Goal: Task Accomplishment & Management: Use online tool/utility

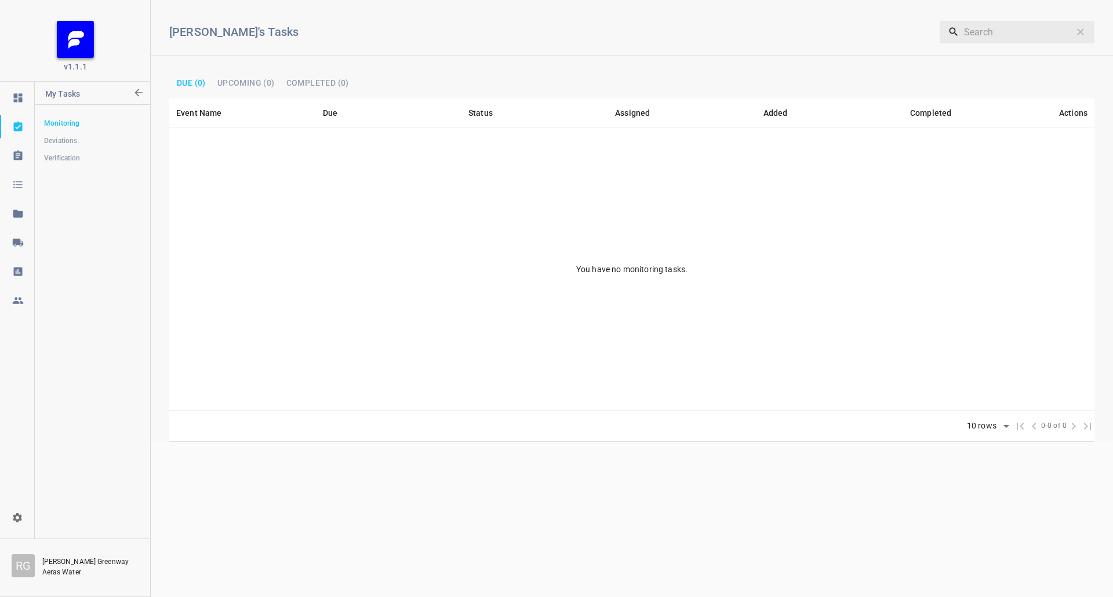
click at [6, 242] on div at bounding box center [18, 243] width 35 height 12
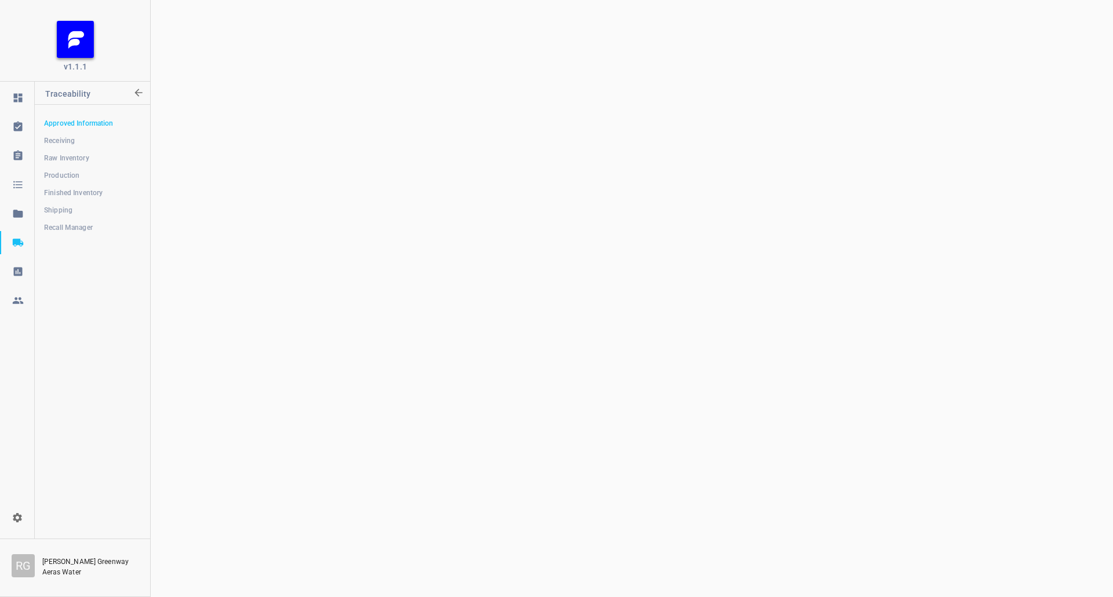
click at [17, 240] on icon at bounding box center [17, 243] width 10 height 8
click at [65, 203] on link "Shipping" at bounding box center [92, 210] width 115 height 23
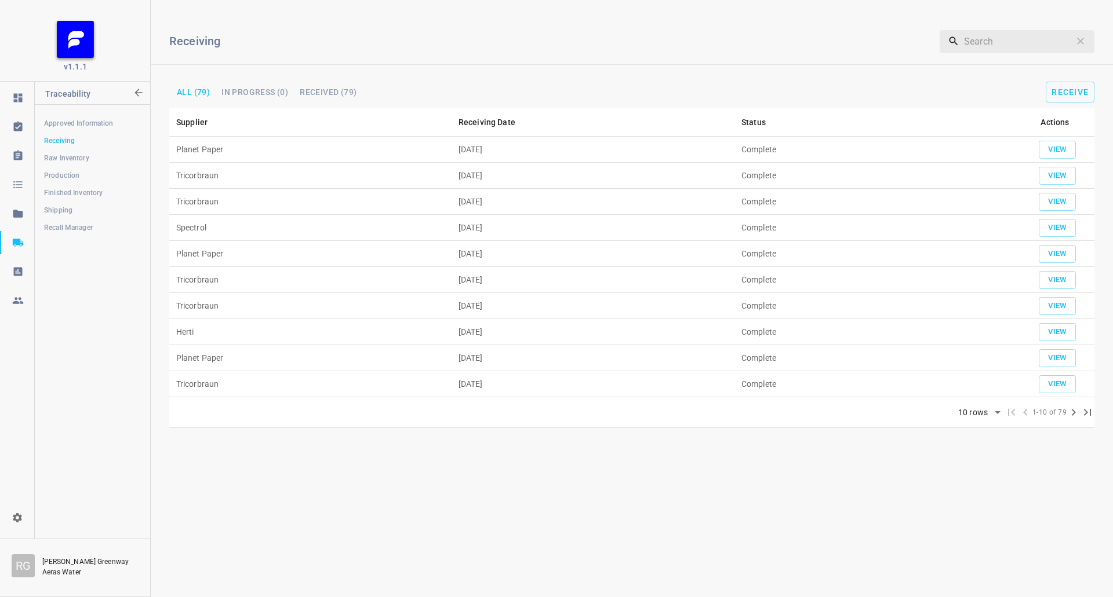
click at [81, 217] on link "Recall Manager" at bounding box center [92, 227] width 115 height 23
click at [87, 202] on link "Shipping" at bounding box center [92, 210] width 115 height 23
click at [70, 212] on span "Shipping" at bounding box center [92, 211] width 96 height 12
click at [102, 214] on span "Shipping" at bounding box center [92, 211] width 96 height 12
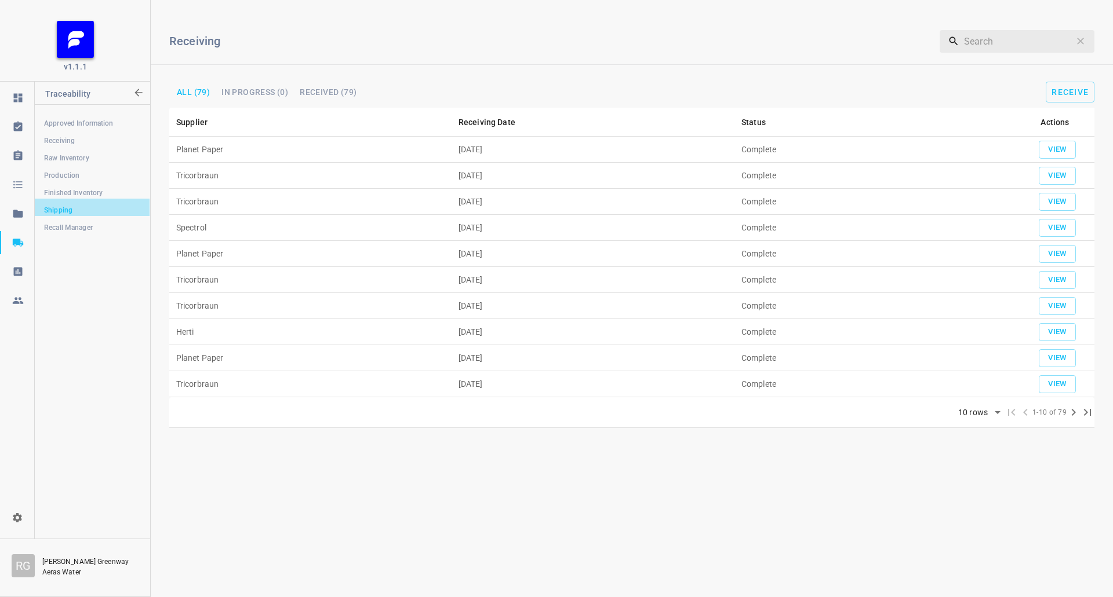
click at [89, 209] on span "Shipping" at bounding box center [92, 211] width 96 height 12
click at [82, 188] on span "Finished Inventory" at bounding box center [92, 193] width 96 height 12
click at [81, 188] on span "Finished Inventory" at bounding box center [92, 193] width 96 height 12
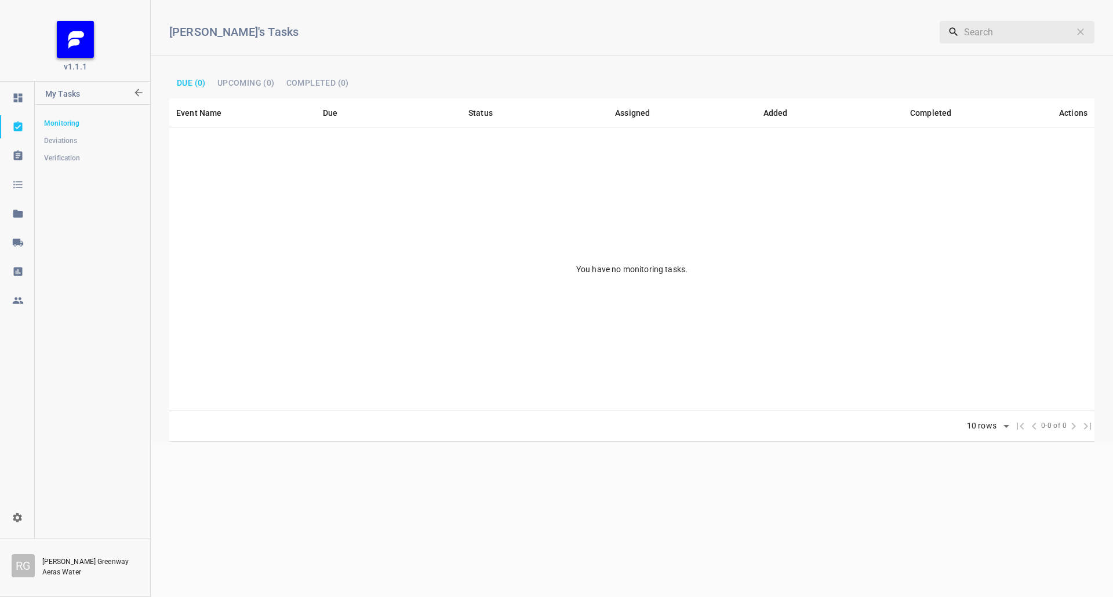
click at [20, 242] on icon at bounding box center [18, 243] width 12 height 12
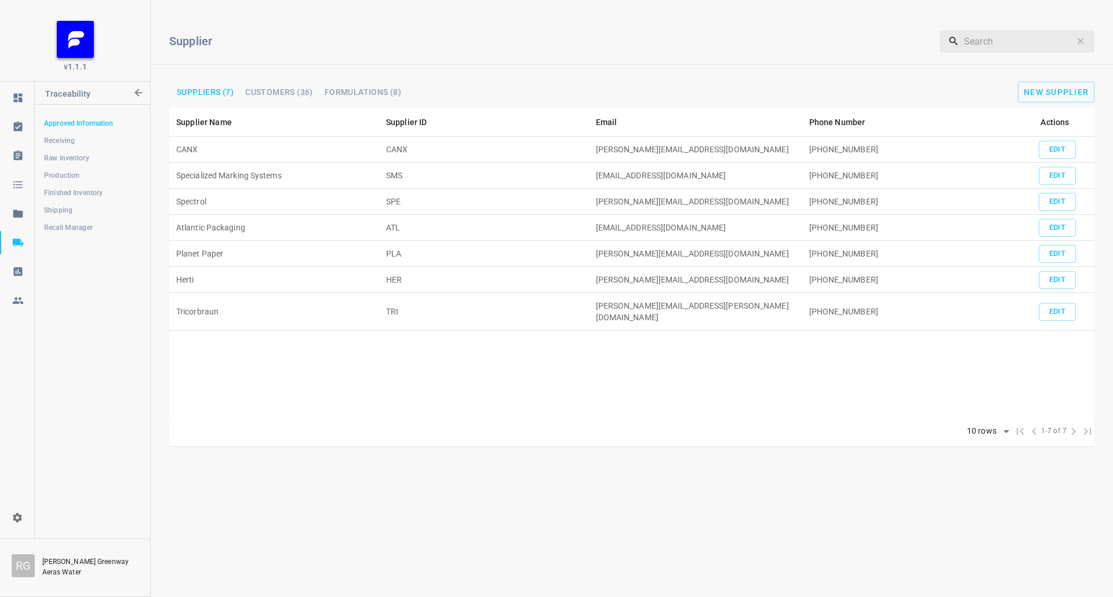
click at [86, 200] on link "Shipping" at bounding box center [92, 210] width 115 height 23
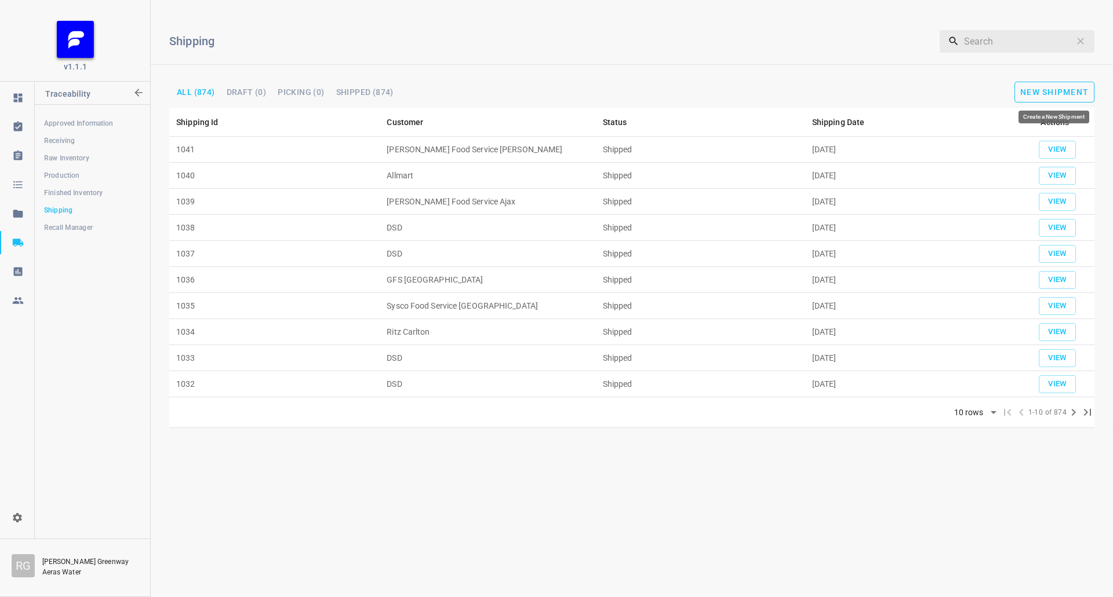
click at [1070, 97] on button "New Shipment" at bounding box center [1054, 92] width 80 height 21
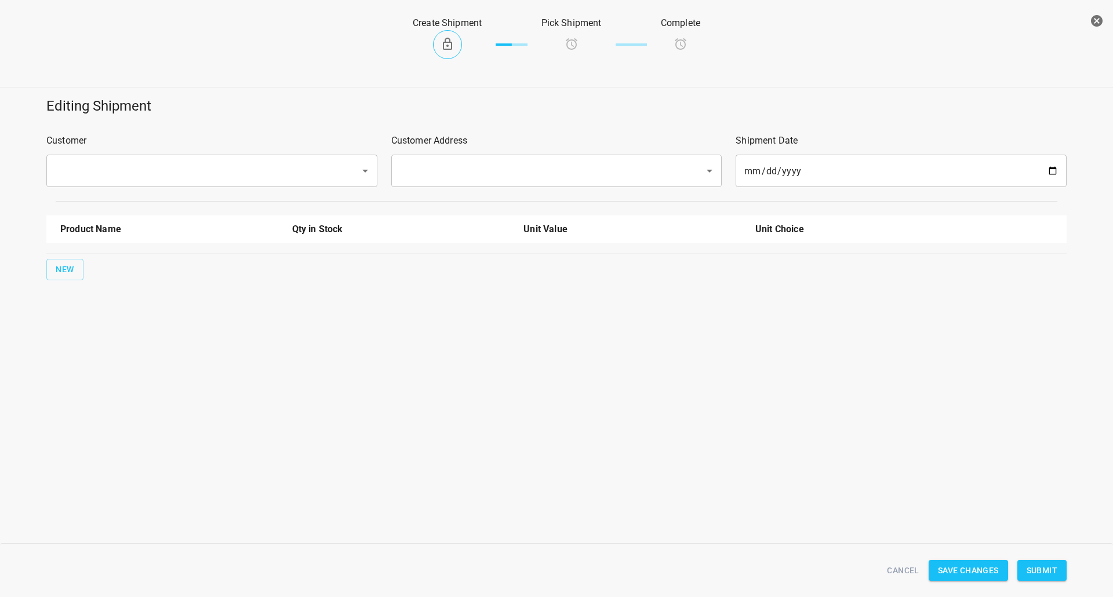
click at [186, 176] on input "text" at bounding box center [196, 171] width 288 height 22
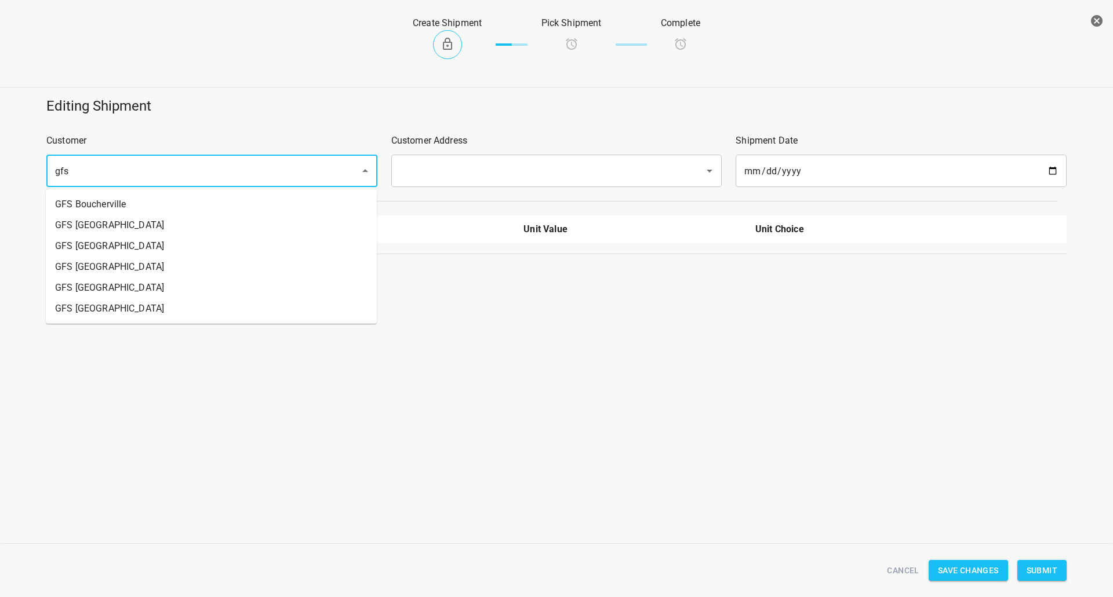
drag, startPoint x: 155, startPoint y: 167, endPoint x: 0, endPoint y: 173, distance: 155.4
click at [0, 173] on div "Editing Shipment Customer gfs ​ Customer Address ​ Shipment Date 2025-09-22 ​ P…" at bounding box center [556, 189] width 1126 height 198
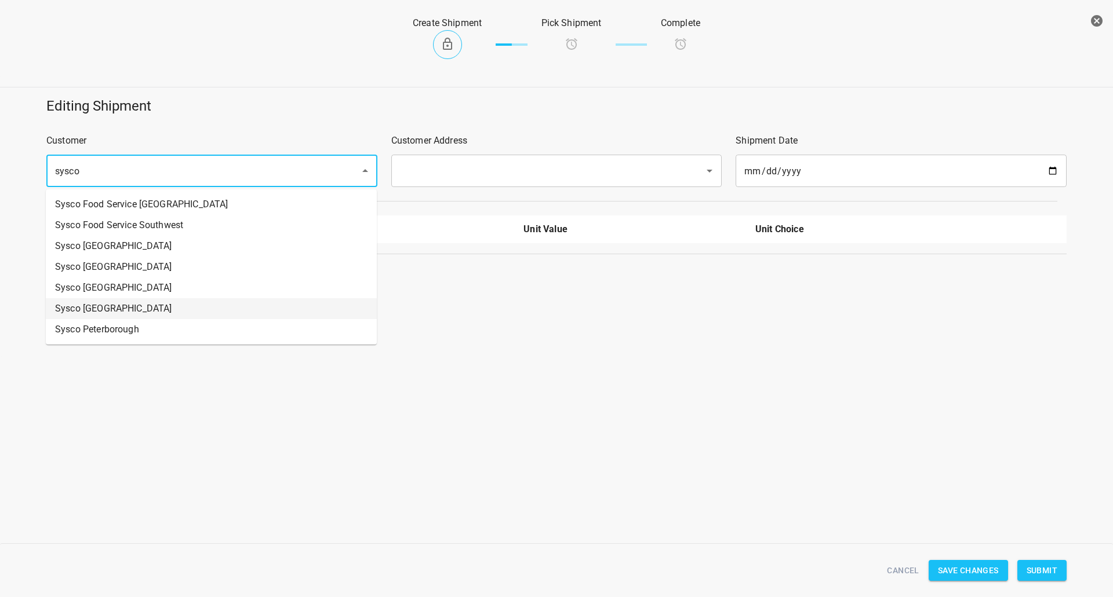
click at [100, 313] on li "Sysco Halifax" at bounding box center [211, 308] width 331 height 21
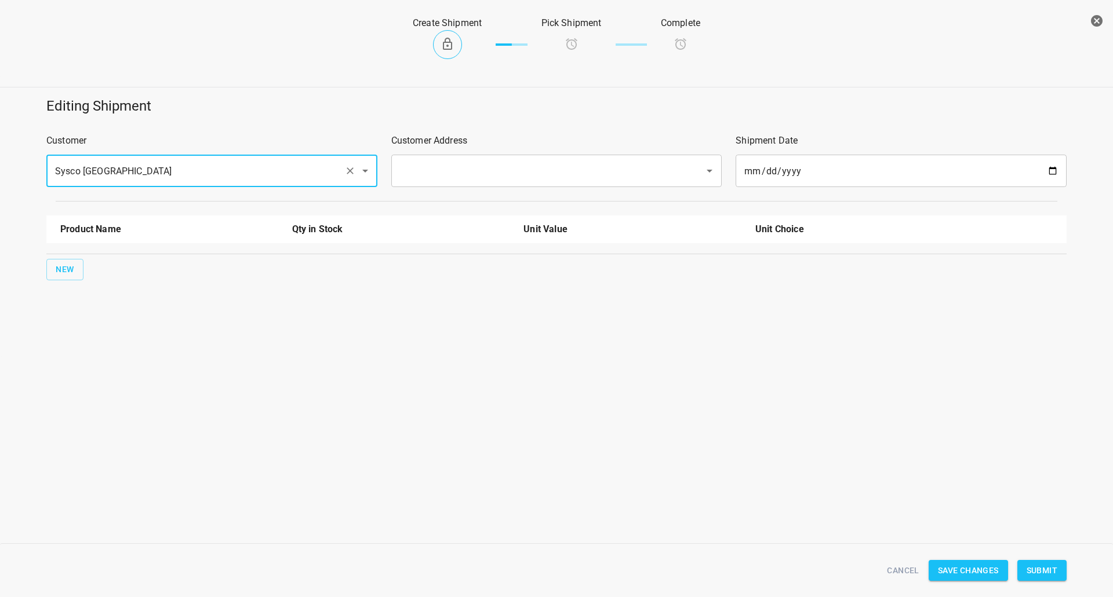
type input "Sysco Halifax"
click at [443, 195] on div at bounding box center [556, 201] width 1034 height 14
click at [439, 170] on input "text" at bounding box center [540, 171] width 288 height 22
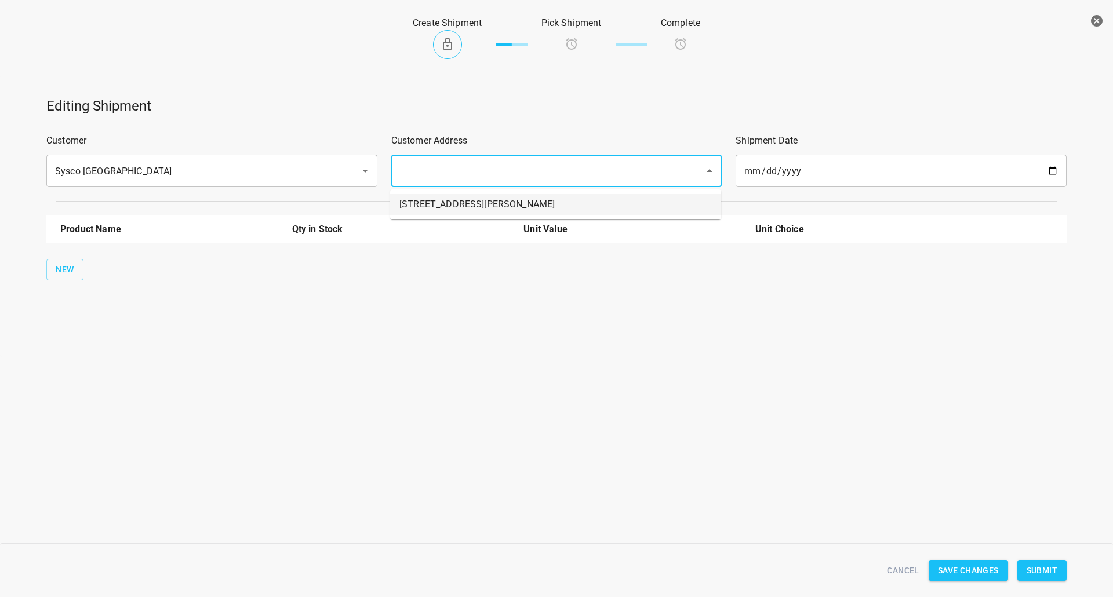
drag, startPoint x: 437, startPoint y: 197, endPoint x: 126, endPoint y: 260, distance: 317.5
click at [436, 198] on li "45 Hollinger Road" at bounding box center [555, 204] width 331 height 21
type input "45 Hollinger Road"
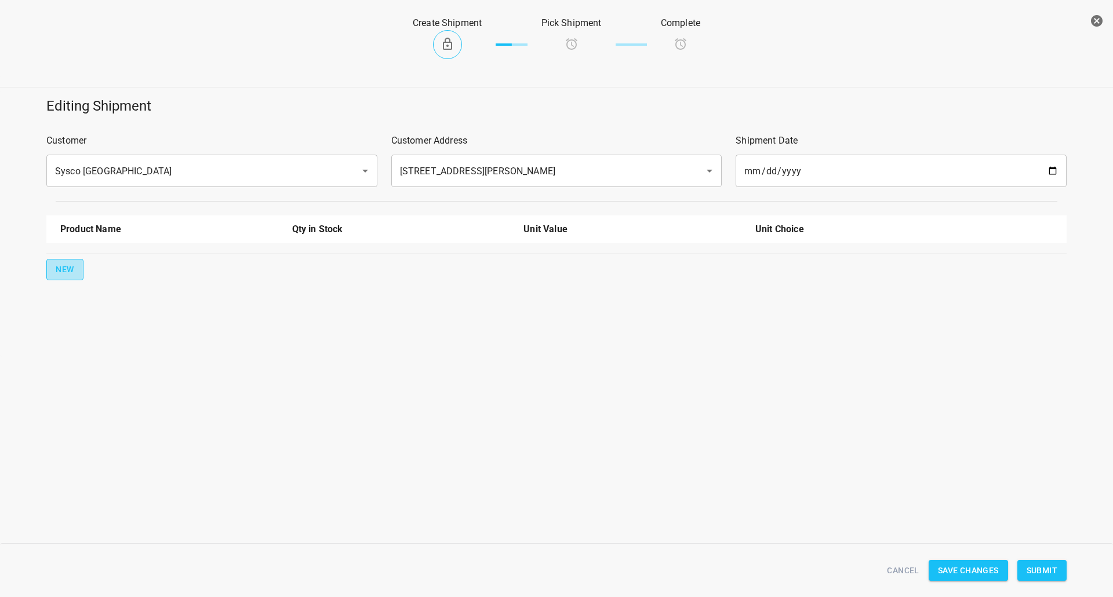
click at [56, 260] on button "New" at bounding box center [64, 269] width 37 height 21
click at [81, 261] on input "text" at bounding box center [152, 262] width 185 height 18
click at [104, 352] on li "750ml Still" at bounding box center [169, 351] width 218 height 21
type input "750ml Still"
click at [68, 312] on span "New" at bounding box center [65, 307] width 19 height 14
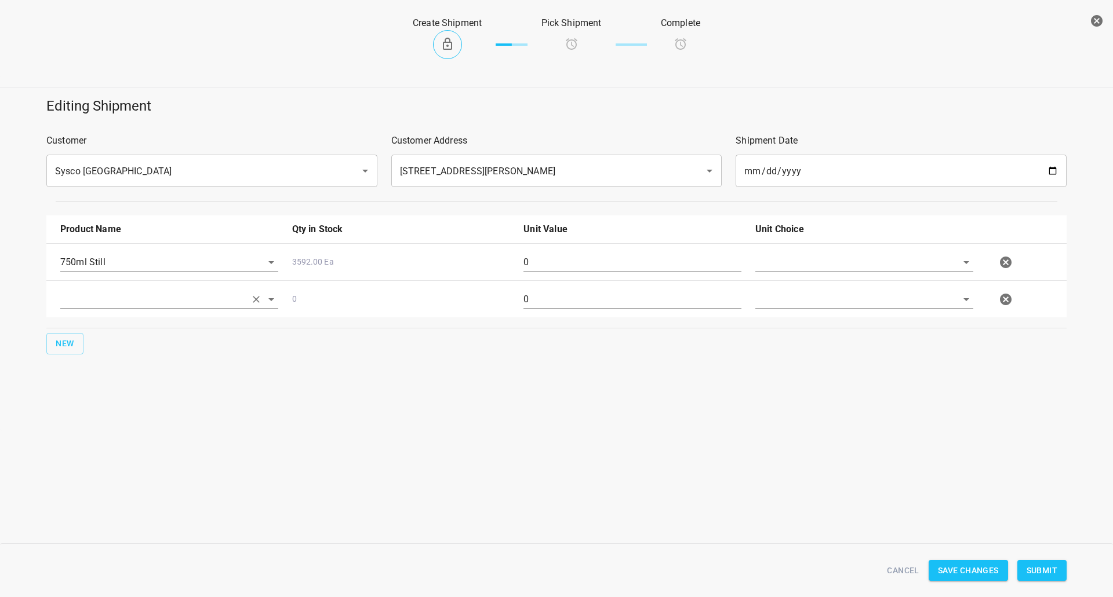
click at [107, 304] on input "text" at bounding box center [152, 299] width 185 height 18
click at [125, 366] on li "750ml Sparkling" at bounding box center [169, 368] width 218 height 21
type input "750ml Sparkling"
click at [779, 261] on input "text" at bounding box center [847, 262] width 185 height 18
click at [776, 282] on li "Eaches" at bounding box center [864, 289] width 218 height 21
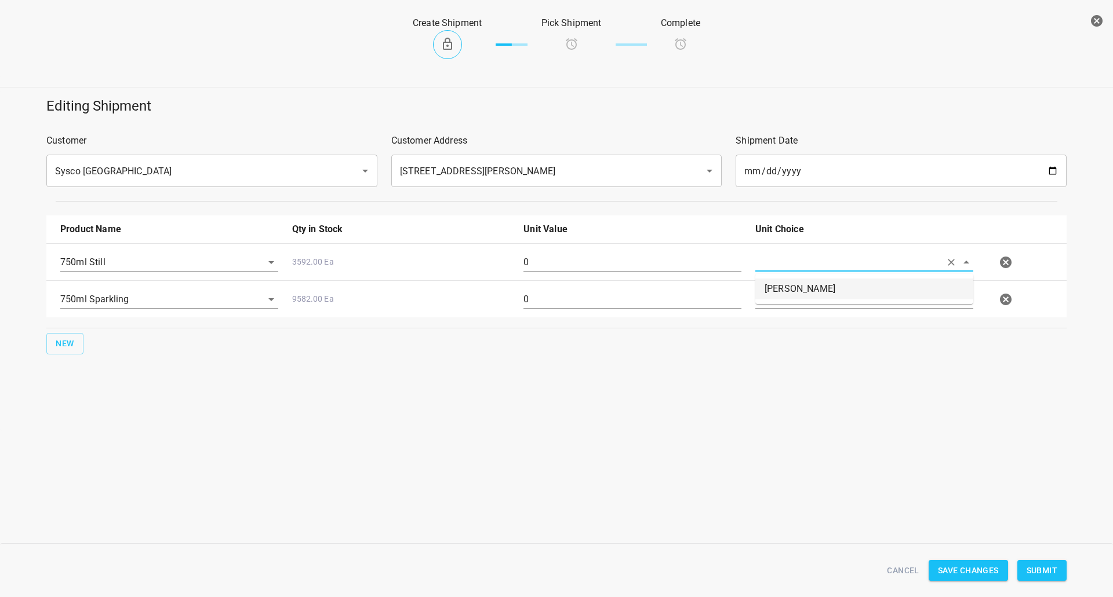
type input "Eaches"
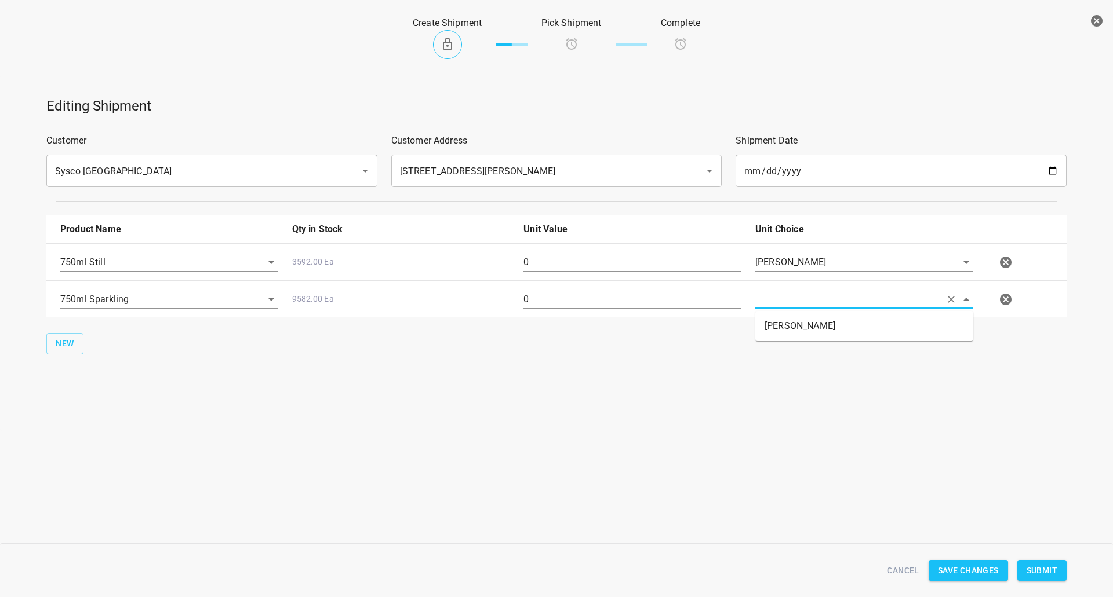
click at [778, 292] on input "text" at bounding box center [847, 299] width 185 height 18
drag, startPoint x: 778, startPoint y: 334, endPoint x: 715, endPoint y: 323, distance: 64.1
click at [778, 335] on li "Eaches" at bounding box center [864, 326] width 218 height 21
type input "Eaches"
click at [582, 254] on input "0" at bounding box center [632, 262] width 218 height 19
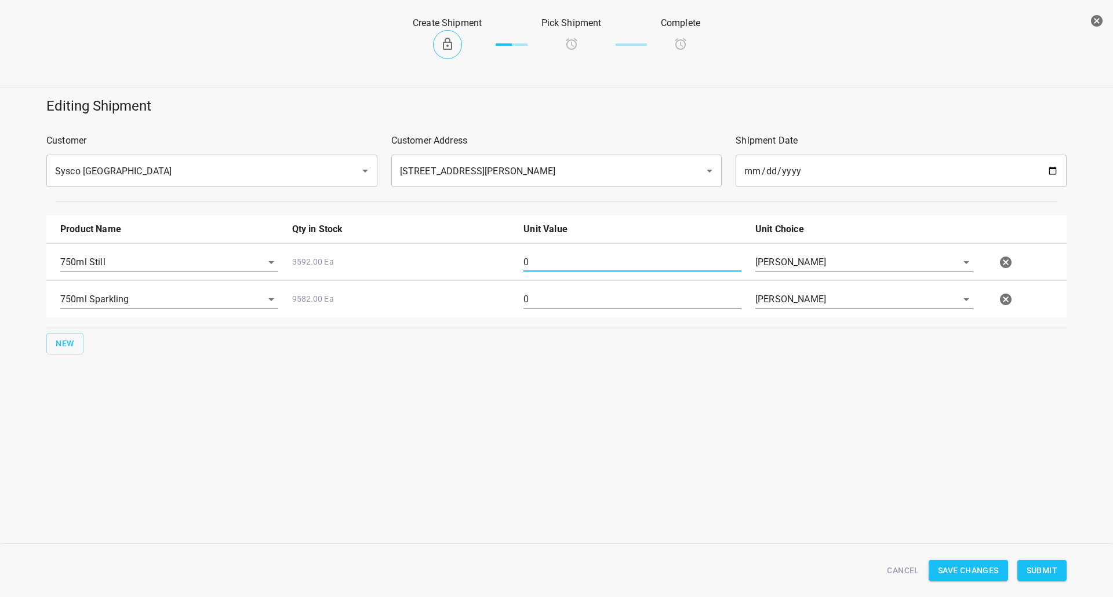
click at [582, 254] on input "0" at bounding box center [632, 262] width 218 height 19
type input "288"
click at [595, 289] on div "0" at bounding box center [632, 304] width 232 height 42
click at [603, 302] on input "0" at bounding box center [632, 299] width 218 height 19
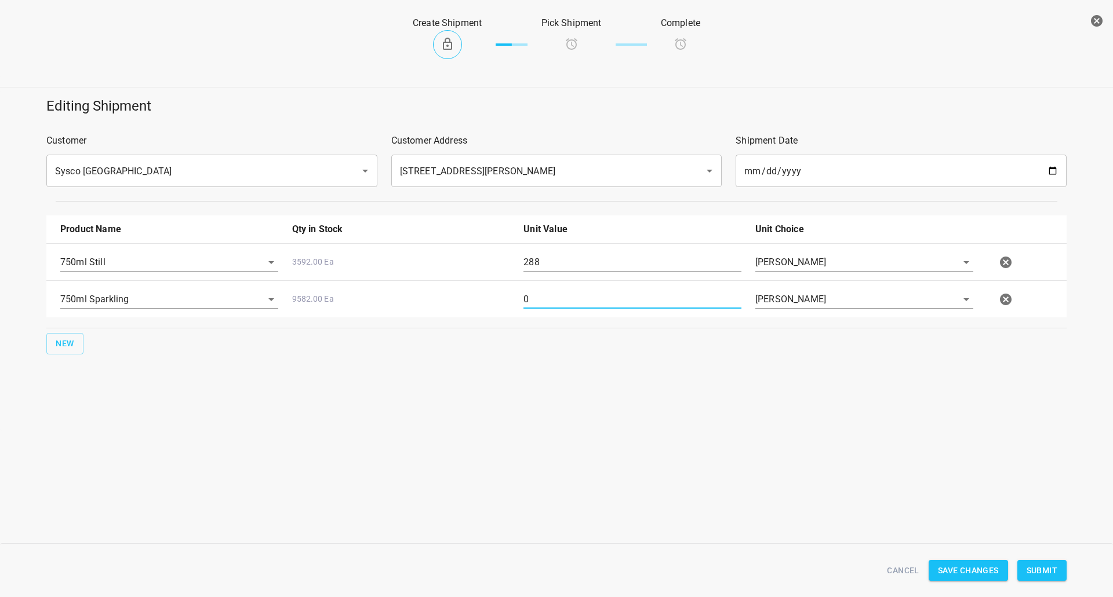
drag, startPoint x: 603, startPoint y: 302, endPoint x: 588, endPoint y: 315, distance: 20.1
click at [603, 302] on input "0" at bounding box center [632, 299] width 218 height 19
type input "192"
click at [1043, 573] on span "Submit" at bounding box center [1041, 571] width 31 height 14
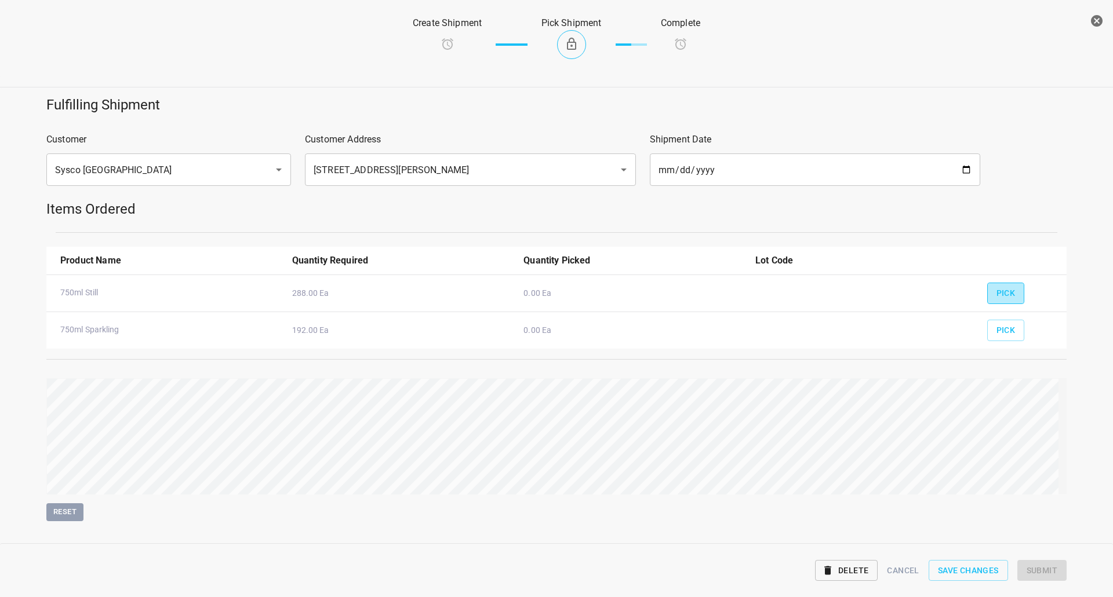
click at [987, 298] on button "Pick" at bounding box center [1006, 293] width 38 height 21
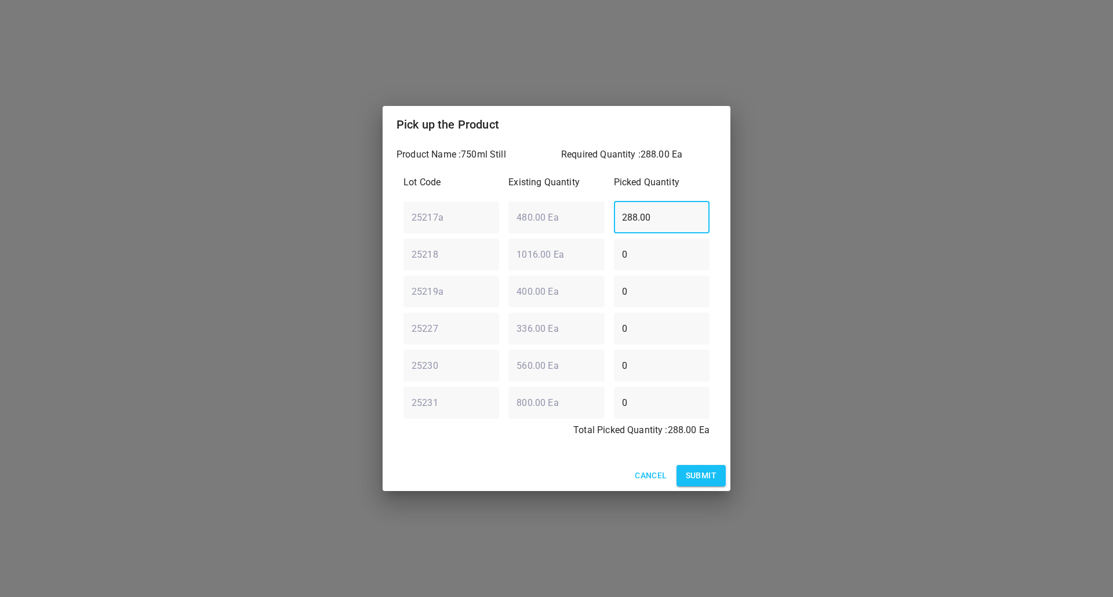
click at [671, 221] on input "288.00" at bounding box center [662, 217] width 96 height 32
click at [672, 221] on input "288.00" at bounding box center [662, 217] width 96 height 32
type input "0"
click at [625, 263] on input "0" at bounding box center [662, 254] width 96 height 32
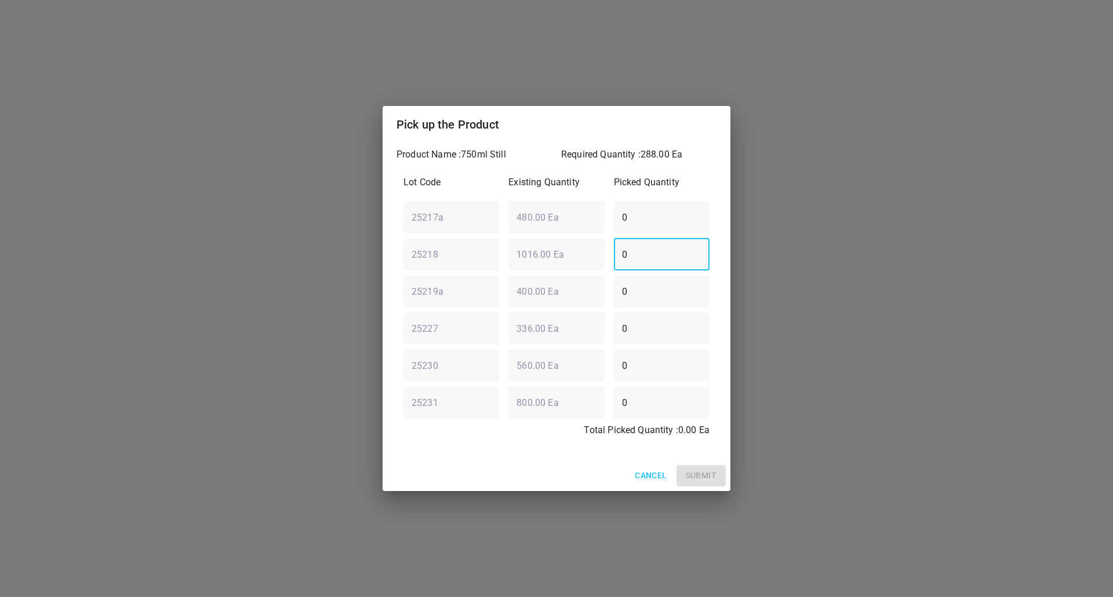
click at [625, 263] on input "0" at bounding box center [662, 254] width 96 height 32
type input "48"
click at [638, 300] on input "0" at bounding box center [662, 291] width 96 height 32
click at [637, 300] on input "0" at bounding box center [662, 291] width 96 height 32
type input "0"
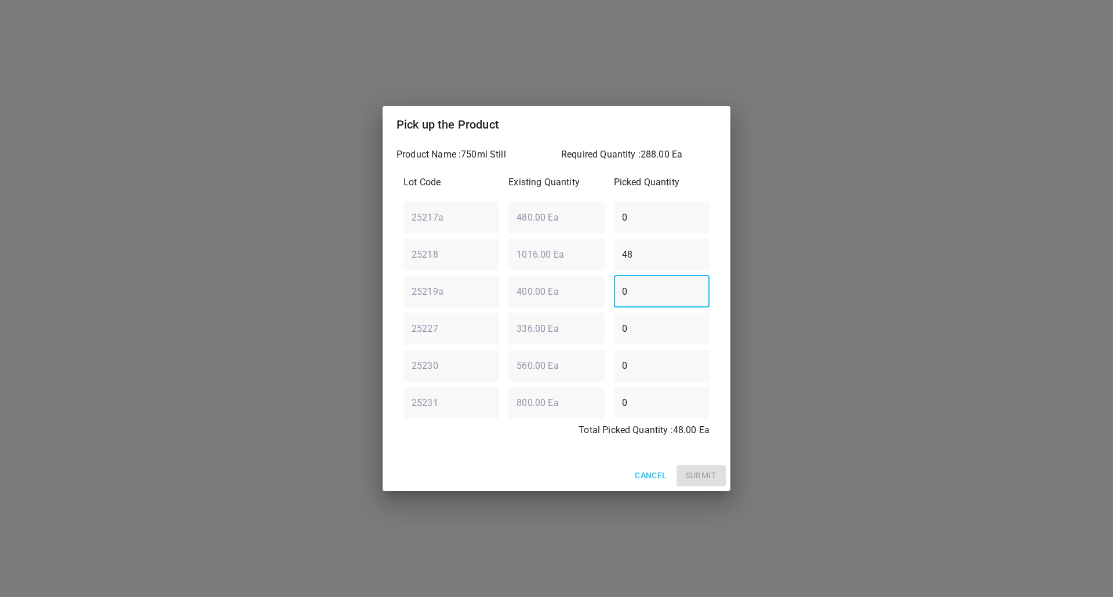
drag, startPoint x: 655, startPoint y: 331, endPoint x: 370, endPoint y: 313, distance: 285.7
click at [387, 315] on div "Product Name : 750ml Still Required Quantity : 288.00 Ea Lot Code Existing Quan…" at bounding box center [556, 302] width 348 height 318
type input "240"
click at [702, 469] on span "Submit" at bounding box center [701, 476] width 31 height 14
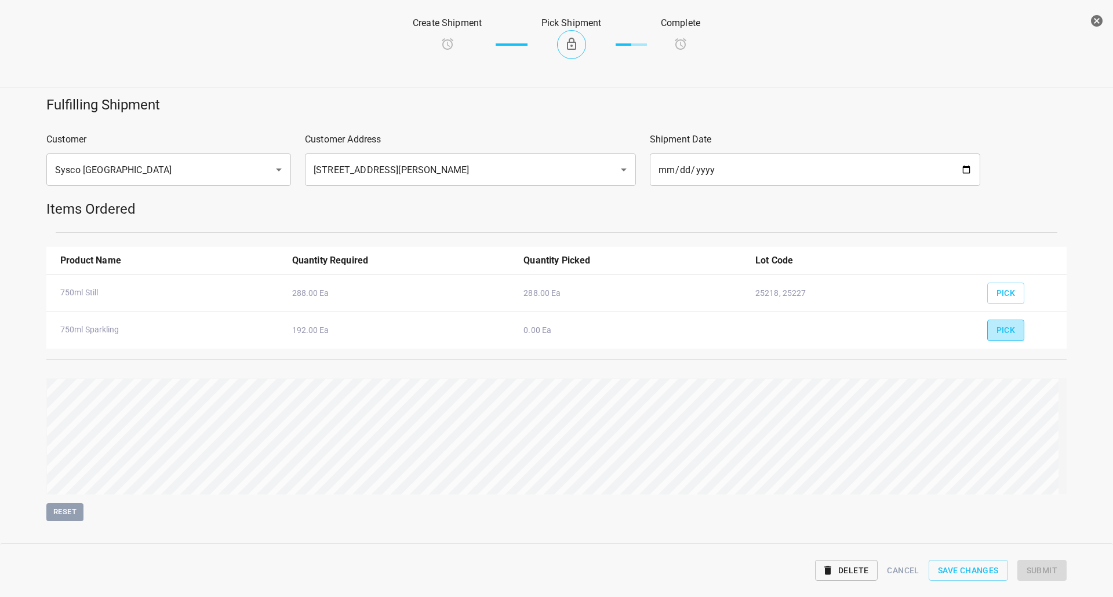
click at [996, 334] on span "Pick" at bounding box center [1005, 330] width 19 height 14
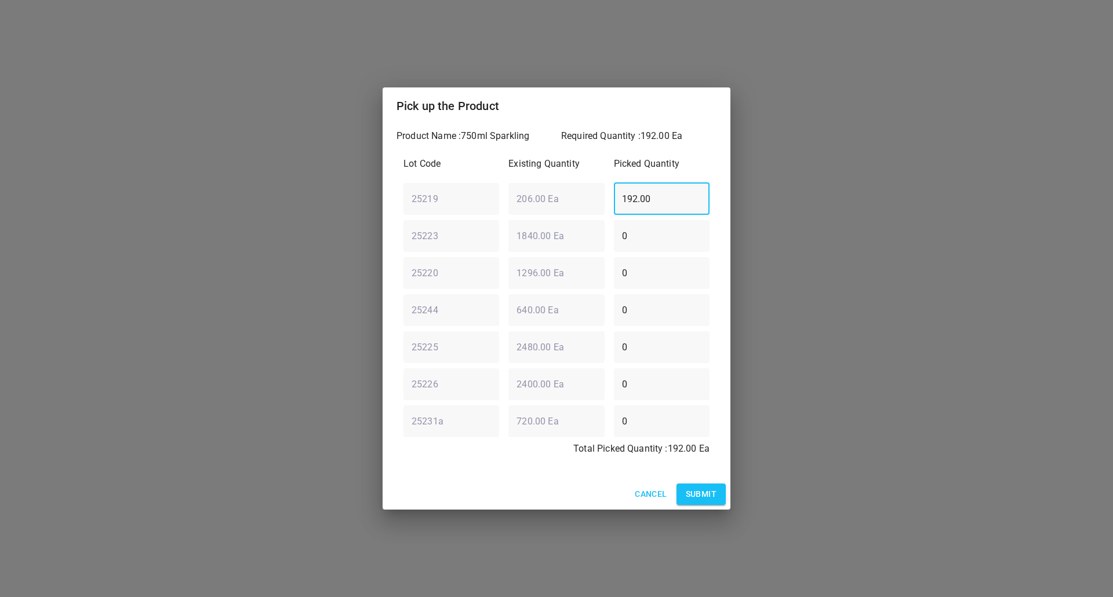
click at [491, 210] on div "25219 ​ 206.00 Ea ​ 192.00 ​" at bounding box center [556, 199] width 315 height 42
drag, startPoint x: 659, startPoint y: 210, endPoint x: 654, endPoint y: 206, distance: 7.1
click at [657, 209] on input "0" at bounding box center [662, 199] width 96 height 32
drag, startPoint x: 656, startPoint y: 196, endPoint x: 339, endPoint y: 165, distance: 318.6
click at [381, 176] on div "Pick up the Product Product Name : 750ml Sparkling Required Quantity : 192.00 E…" at bounding box center [556, 298] width 1113 height 597
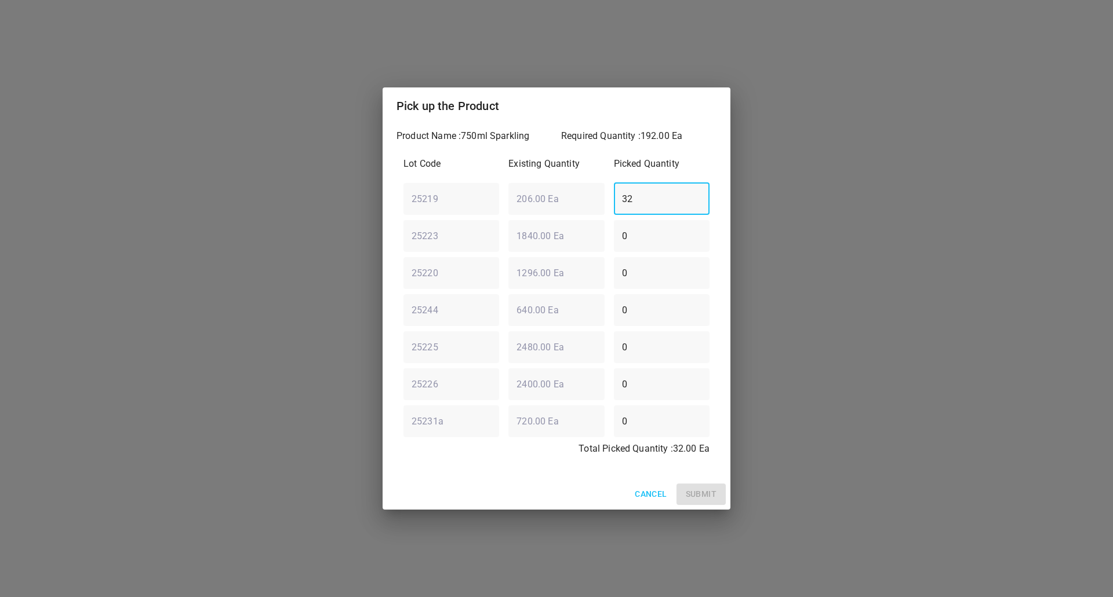
type input "32"
click at [570, 261] on div "25220 ​ 1296.00 Ea ​ 0 ​" at bounding box center [556, 273] width 315 height 42
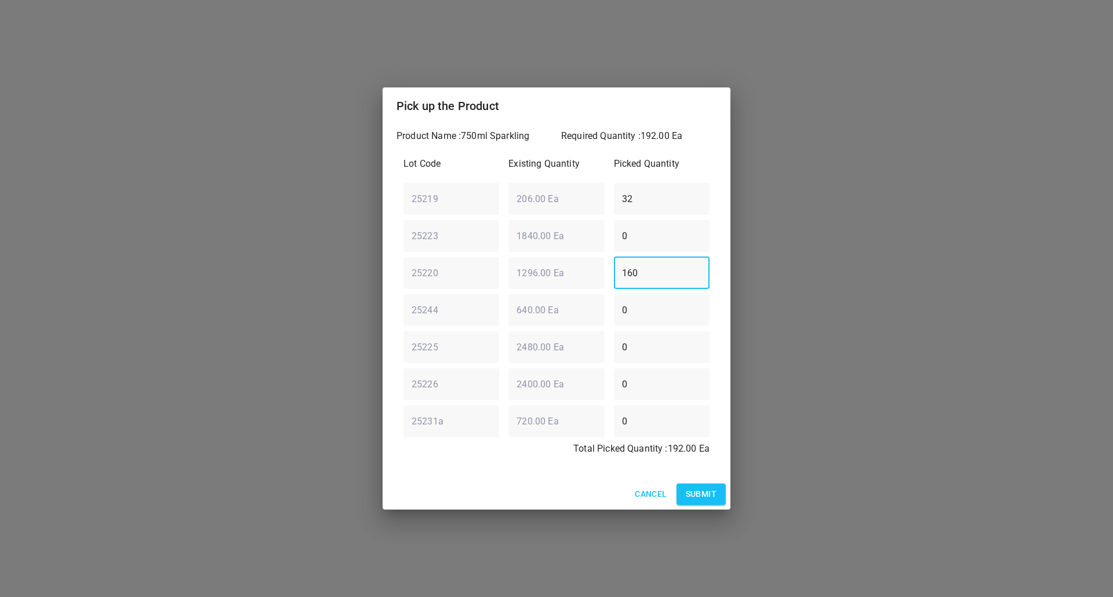
type input "160"
click at [692, 500] on span "Submit" at bounding box center [701, 494] width 31 height 14
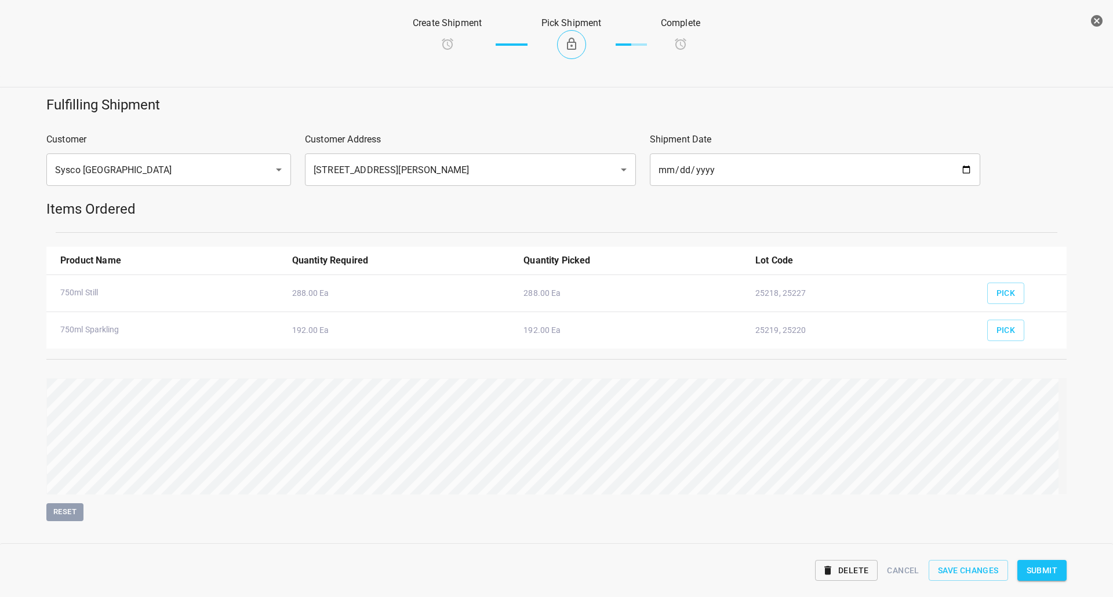
click at [1045, 578] on button "Submit" at bounding box center [1041, 570] width 49 height 21
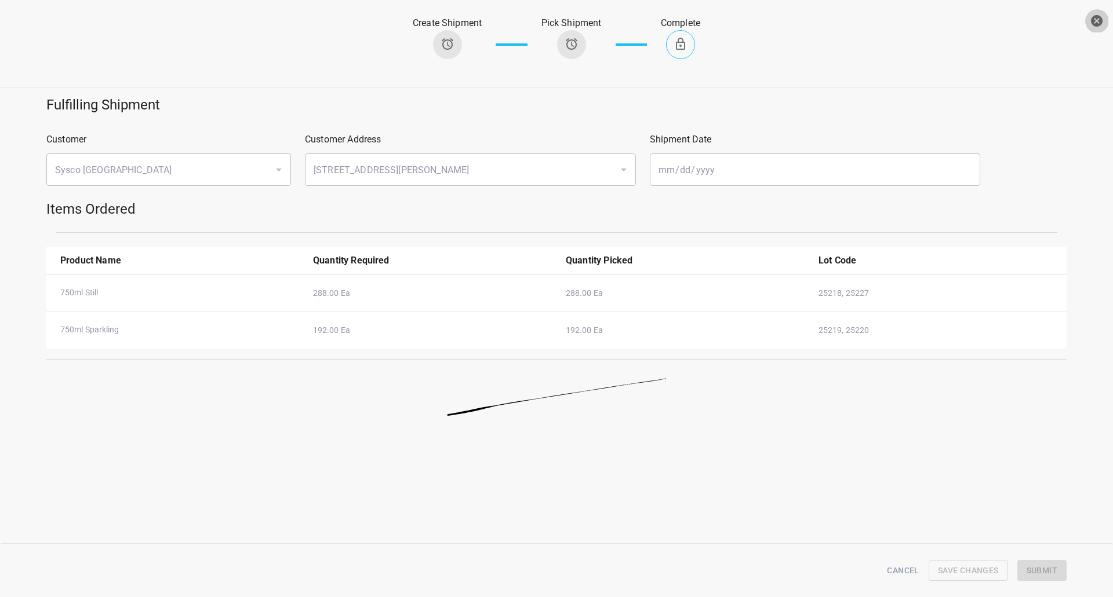
click at [1097, 20] on icon "button" at bounding box center [1096, 21] width 14 height 14
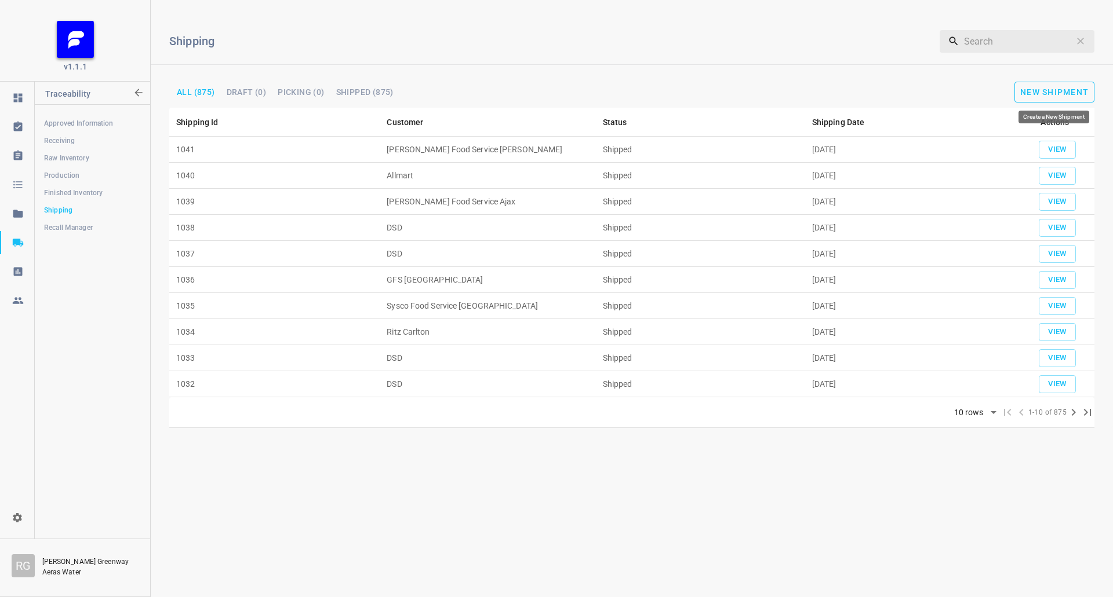
click at [1036, 91] on span "New Shipment" at bounding box center [1054, 91] width 68 height 9
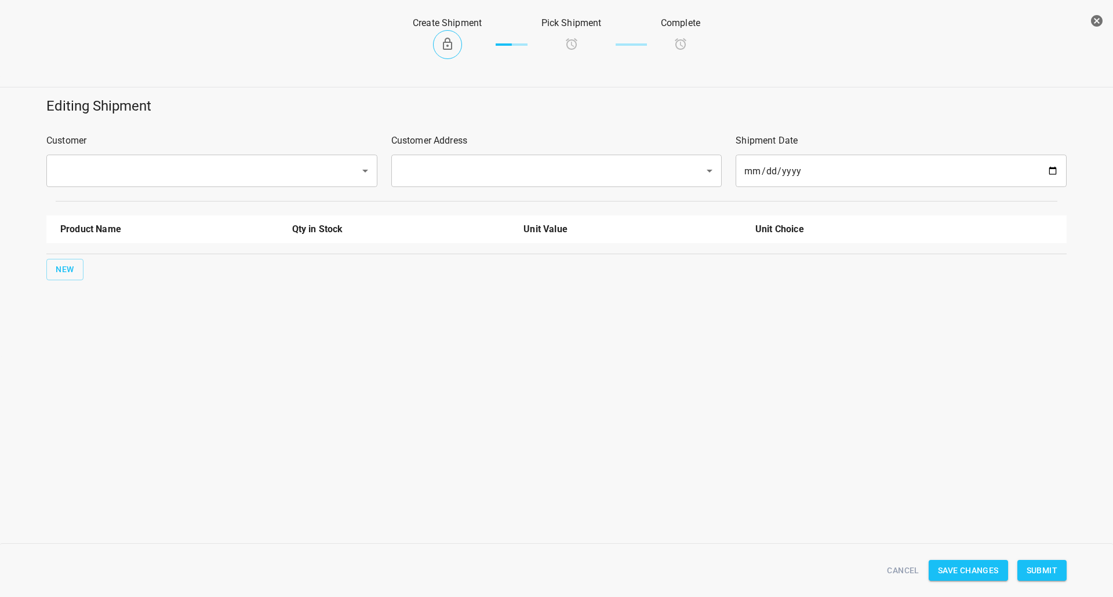
click at [174, 168] on input "text" at bounding box center [196, 171] width 288 height 22
click at [165, 174] on input "text" at bounding box center [196, 171] width 288 height 22
click at [233, 185] on div "dsd ​" at bounding box center [211, 171] width 331 height 32
drag, startPoint x: 228, startPoint y: 196, endPoint x: 384, endPoint y: 195, distance: 155.9
click at [228, 197] on li "DSD" at bounding box center [211, 204] width 331 height 21
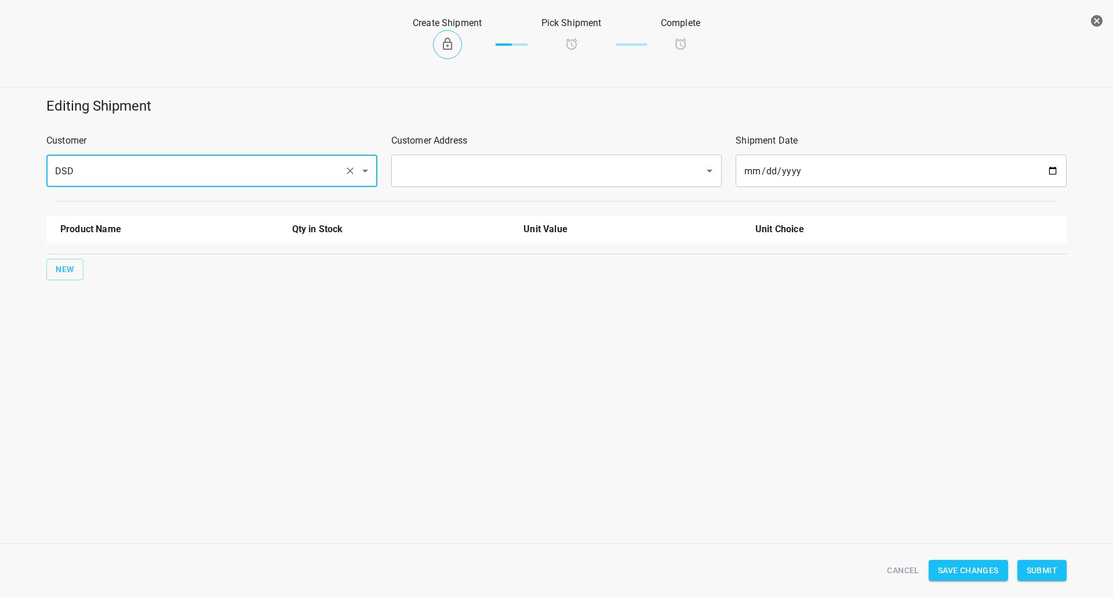
type input "DSD"
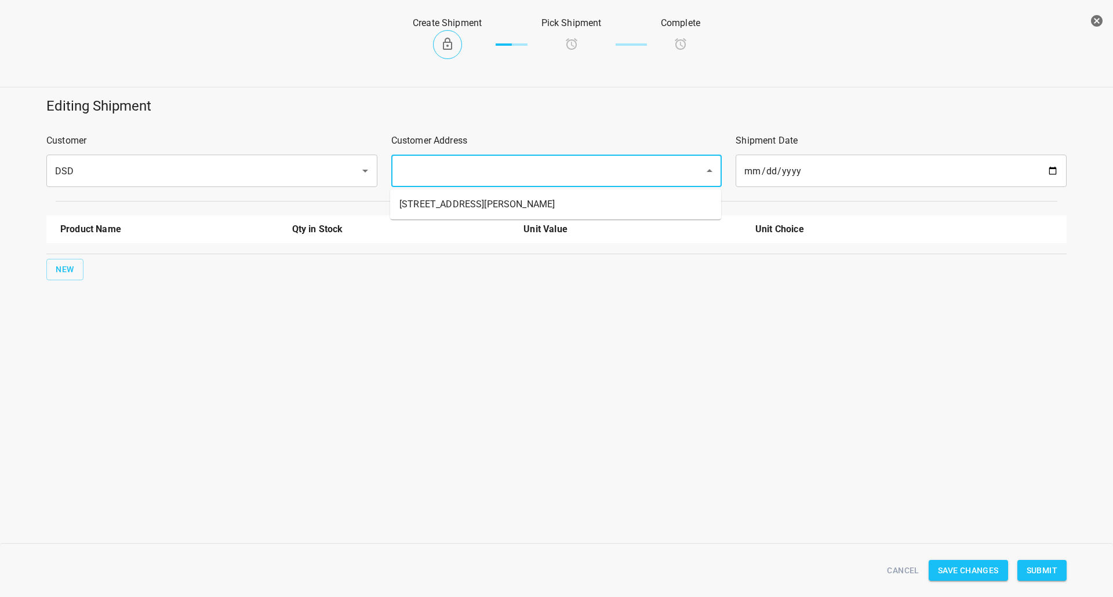
drag, startPoint x: 561, startPoint y: 164, endPoint x: 536, endPoint y: 194, distance: 39.0
click at [560, 168] on input "text" at bounding box center [540, 171] width 288 height 22
click at [534, 196] on li "45 Hollinger Rd Toronto M4B 3G4" at bounding box center [555, 204] width 331 height 21
type input "45 Hollinger Rd Toronto M4B 3G4"
click at [74, 273] on button "New" at bounding box center [64, 269] width 37 height 21
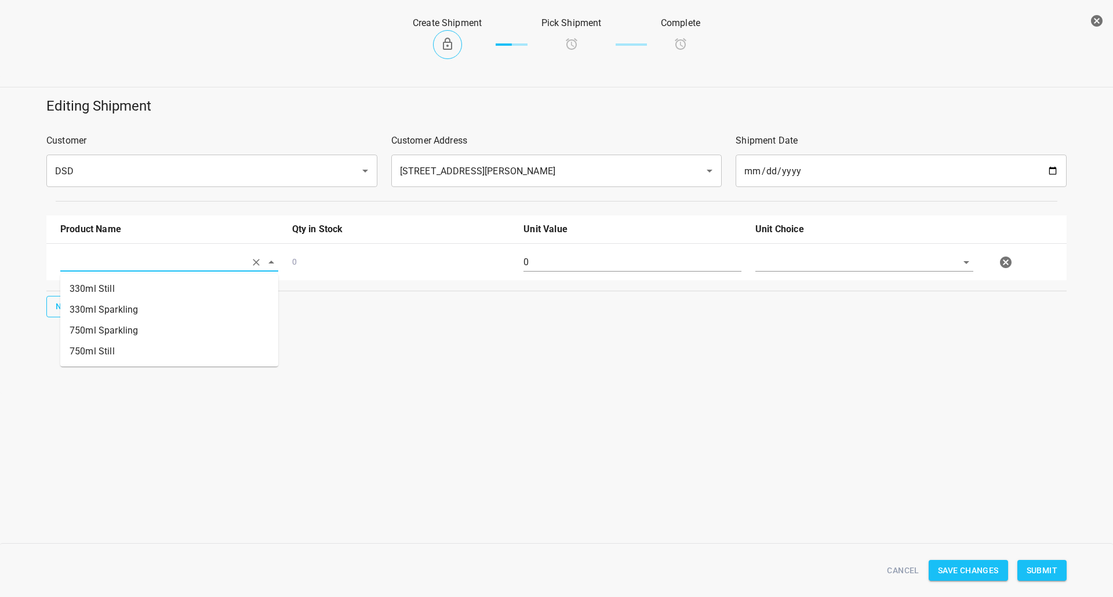
click at [92, 265] on input "text" at bounding box center [152, 262] width 185 height 18
click at [108, 288] on li "330ml Still" at bounding box center [169, 289] width 218 height 21
type input "330ml Still"
click at [37, 309] on div "Editing Shipment Customer DSD ​ Customer Address 45 Hollinger Rd Toronto M4B 3G…" at bounding box center [556, 207] width 1126 height 235
click at [75, 306] on button "New" at bounding box center [64, 306] width 37 height 21
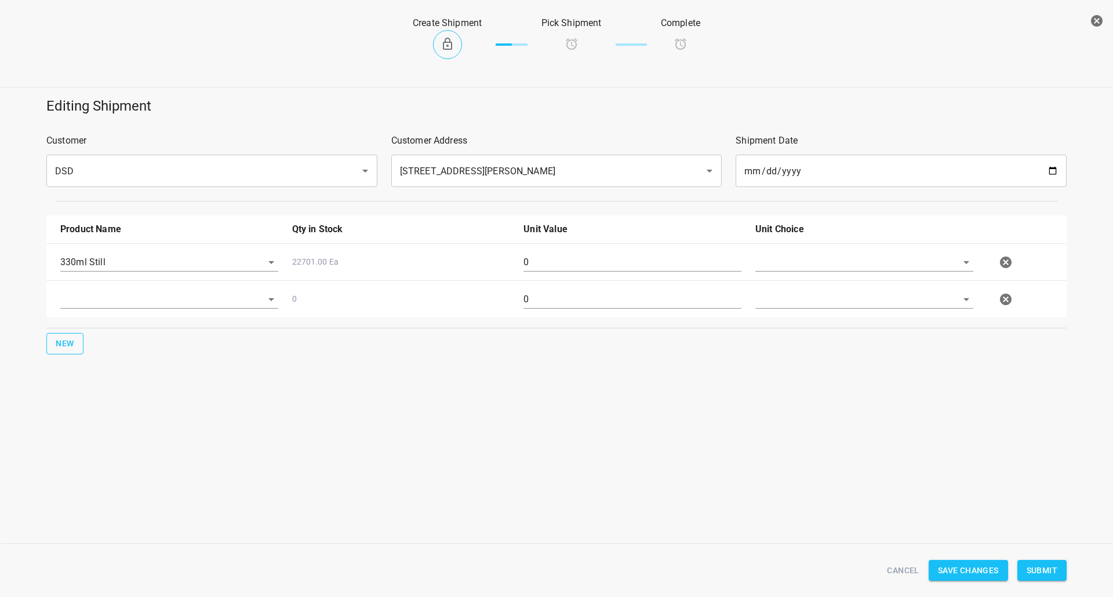
click at [100, 306] on input "text" at bounding box center [152, 299] width 185 height 18
click at [106, 347] on li "330ml Sparkling" at bounding box center [169, 347] width 218 height 21
type input "330ml Sparkling"
drag, startPoint x: 28, startPoint y: 347, endPoint x: 65, endPoint y: 342, distance: 37.4
click at [31, 347] on div "Editing Shipment Customer DSD ​ Customer Address 45 Hollinger Rd Toronto M4B 3G…" at bounding box center [556, 226] width 1126 height 272
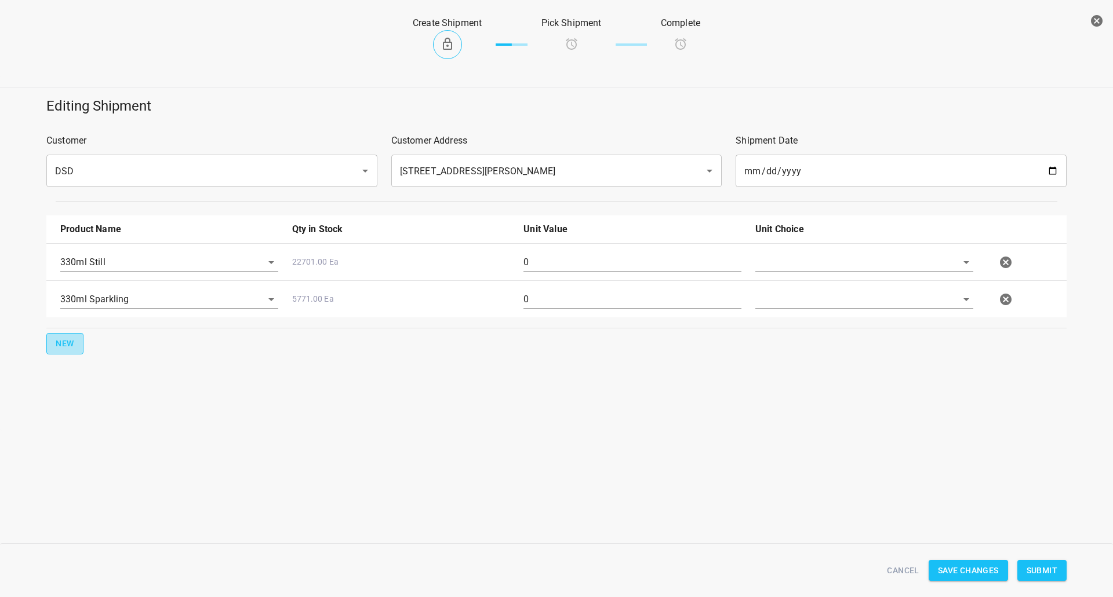
click at [67, 342] on span "New" at bounding box center [65, 344] width 19 height 14
click at [147, 355] on div at bounding box center [169, 341] width 232 height 42
drag, startPoint x: 148, startPoint y: 344, endPoint x: 138, endPoint y: 388, distance: 45.1
click at [149, 344] on input "text" at bounding box center [152, 336] width 185 height 18
click at [121, 424] on li "750ml Still" at bounding box center [169, 425] width 218 height 21
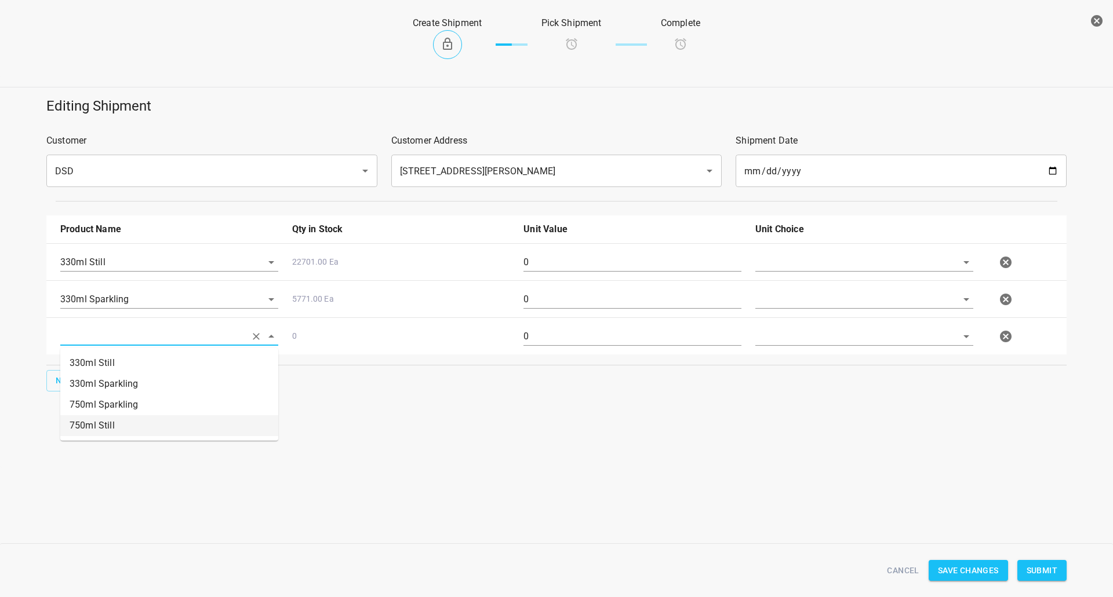
type input "750ml Still"
drag, startPoint x: 72, startPoint y: 381, endPoint x: 79, endPoint y: 378, distance: 8.1
click at [79, 378] on button "New" at bounding box center [64, 380] width 37 height 21
click at [135, 364] on div at bounding box center [169, 379] width 232 height 42
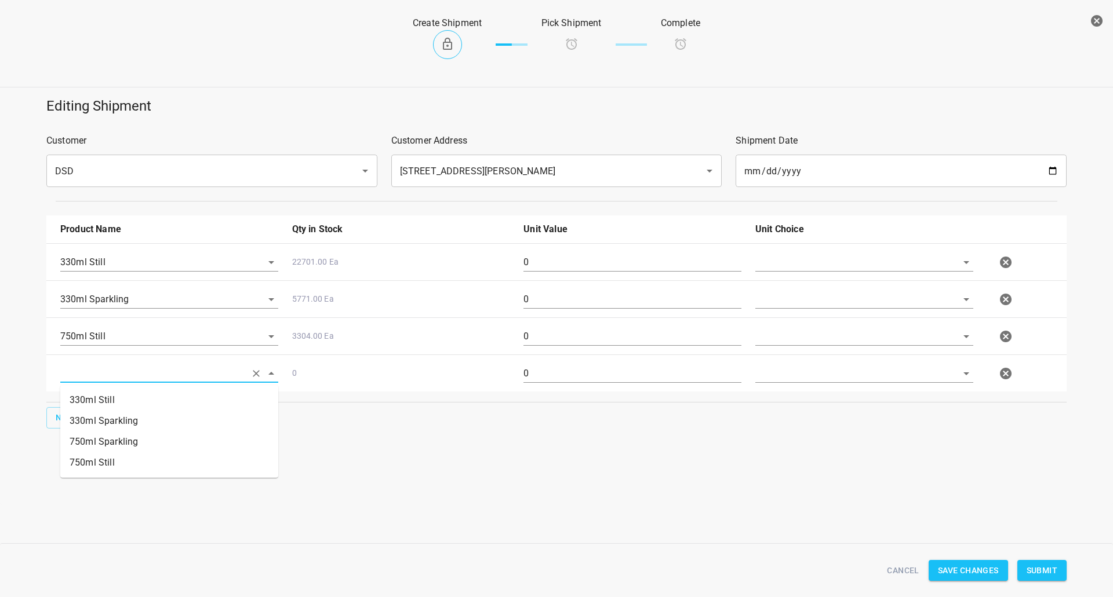
click at [140, 378] on input "text" at bounding box center [152, 373] width 185 height 18
click at [130, 443] on li "750ml Sparkling" at bounding box center [169, 442] width 218 height 21
type input "750ml Sparkling"
click at [830, 254] on input "text" at bounding box center [847, 262] width 185 height 18
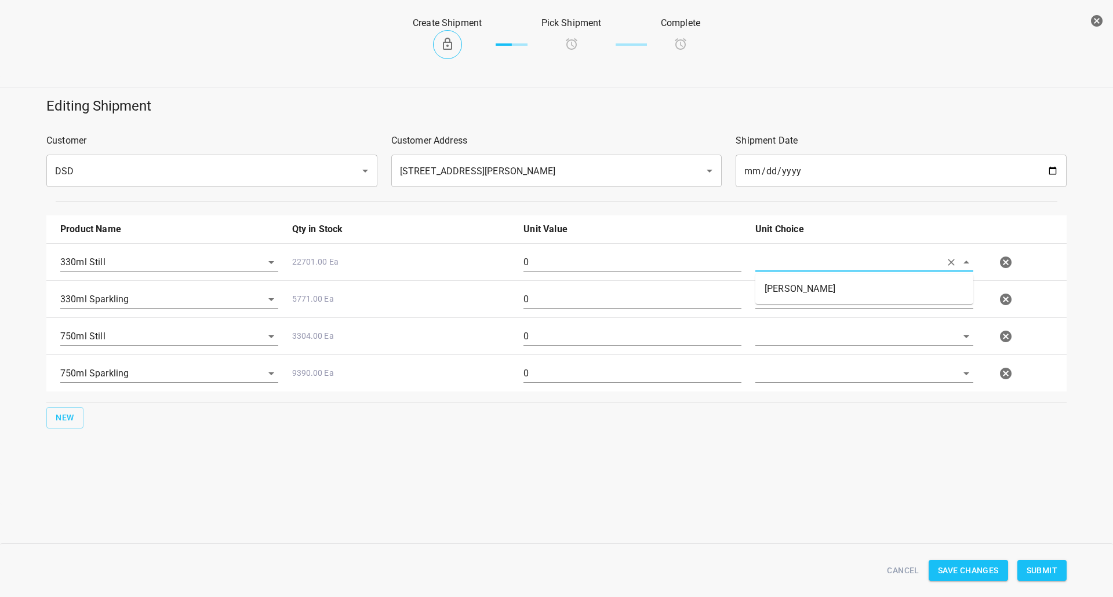
drag, startPoint x: 813, startPoint y: 284, endPoint x: 808, endPoint y: 291, distance: 9.2
click at [813, 286] on li "Eaches" at bounding box center [864, 289] width 218 height 21
type input "Eaches"
drag, startPoint x: 808, startPoint y: 293, endPoint x: 805, endPoint y: 307, distance: 14.7
click at [808, 294] on input "text" at bounding box center [847, 299] width 185 height 18
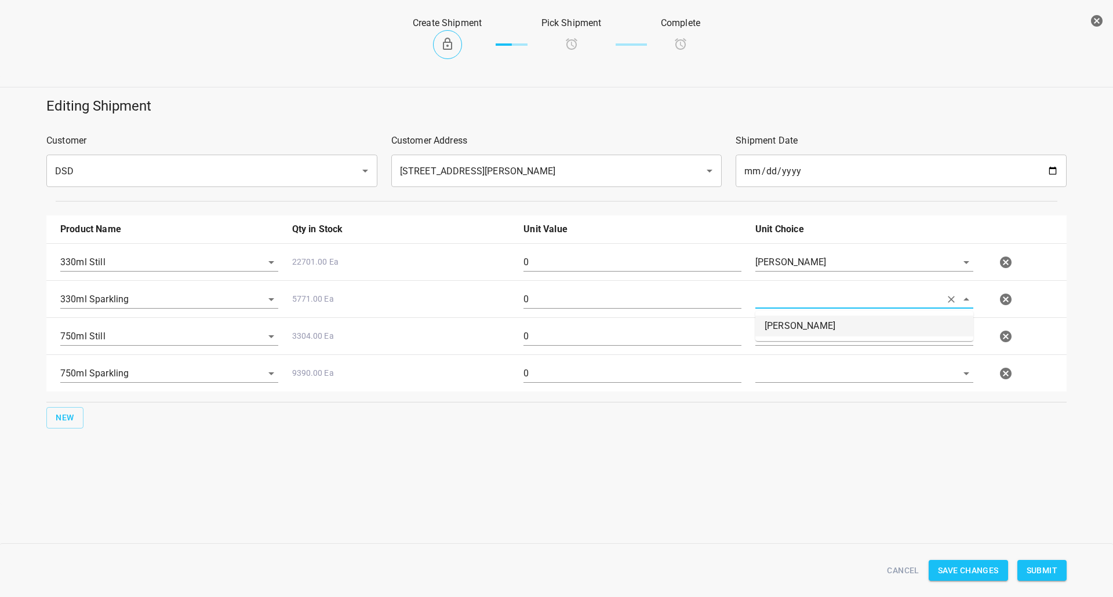
click at [804, 331] on li "Eaches" at bounding box center [864, 326] width 218 height 21
type input "Eaches"
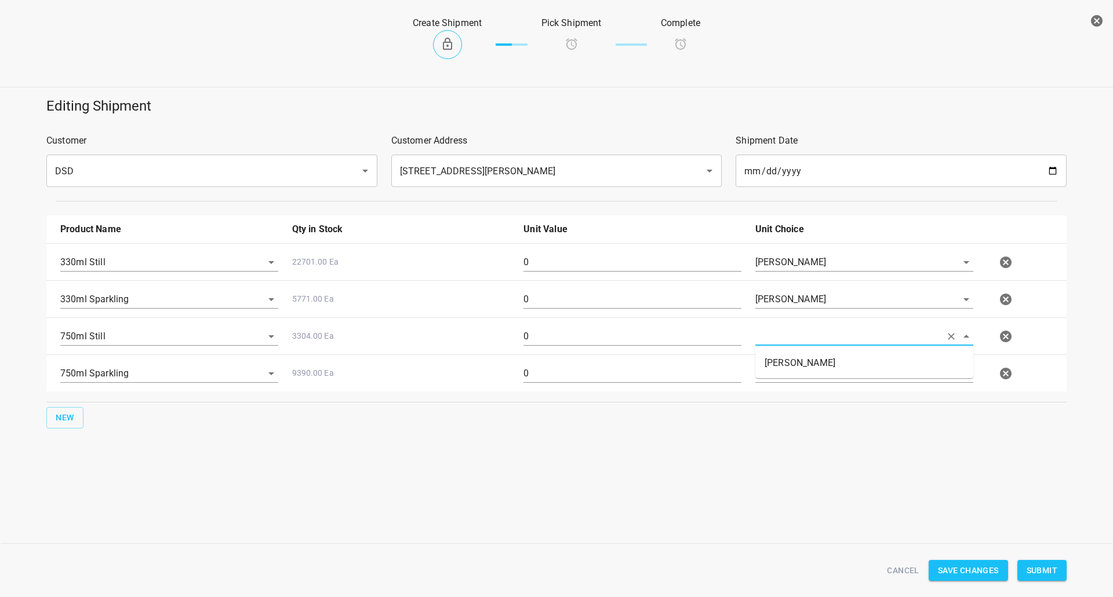
drag, startPoint x: 804, startPoint y: 332, endPoint x: 806, endPoint y: 366, distance: 33.7
click at [804, 333] on input "text" at bounding box center [847, 336] width 185 height 18
click at [814, 375] on ul "Eaches" at bounding box center [864, 363] width 218 height 30
drag, startPoint x: 816, startPoint y: 364, endPoint x: 809, endPoint y: 374, distance: 12.4
click at [817, 364] on li "Eaches" at bounding box center [864, 363] width 218 height 21
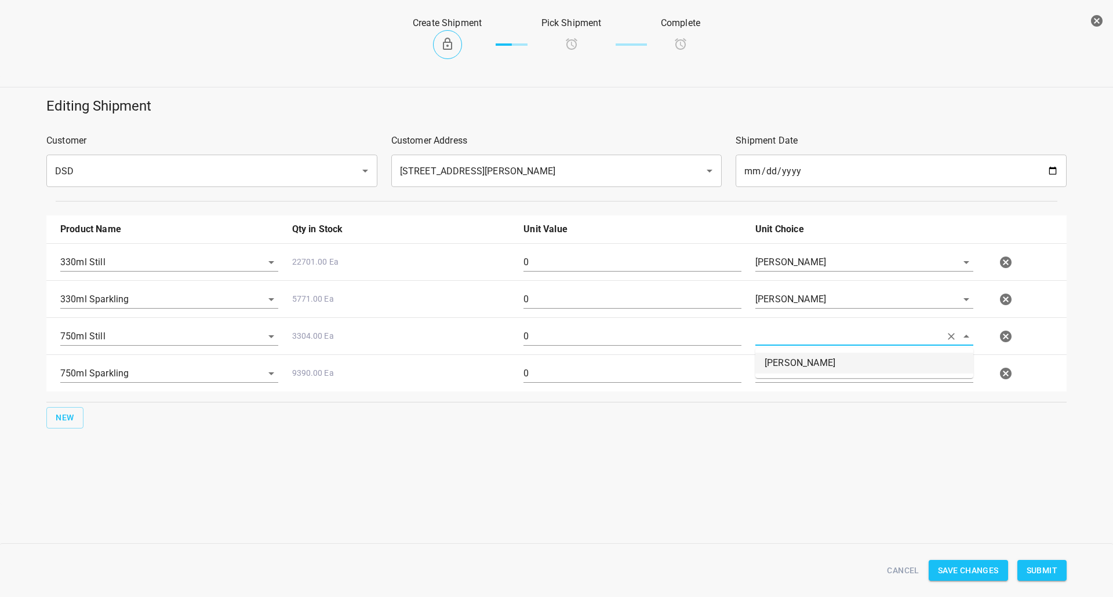
type input "Eaches"
click at [805, 380] on input "text" at bounding box center [847, 373] width 185 height 18
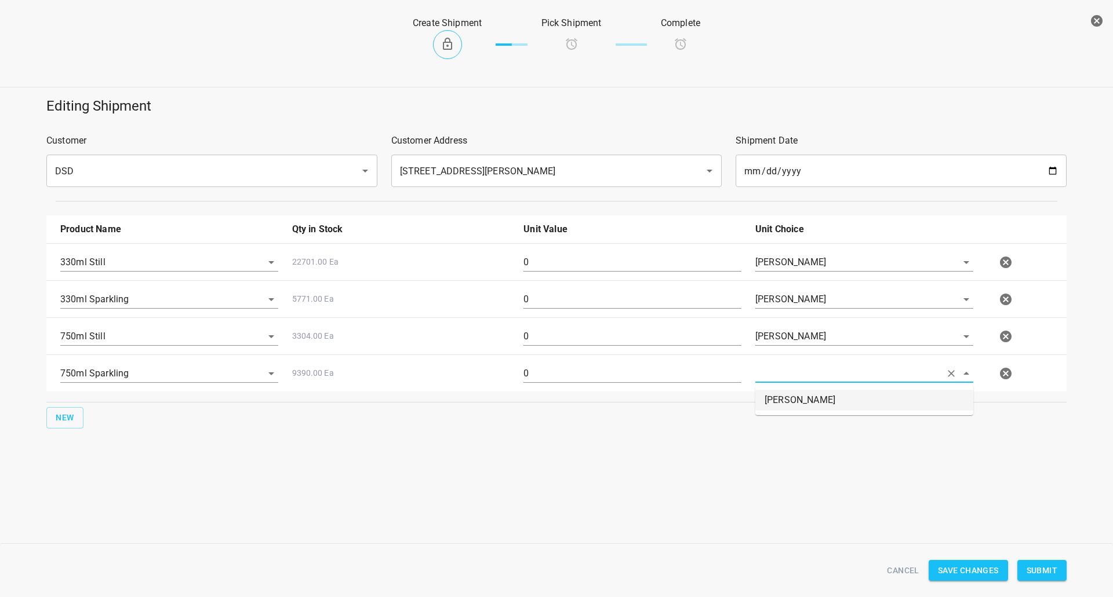
click at [796, 400] on li "Eaches" at bounding box center [864, 400] width 218 height 21
type input "Eaches"
click at [659, 262] on input "0" at bounding box center [632, 262] width 218 height 19
type input "35"
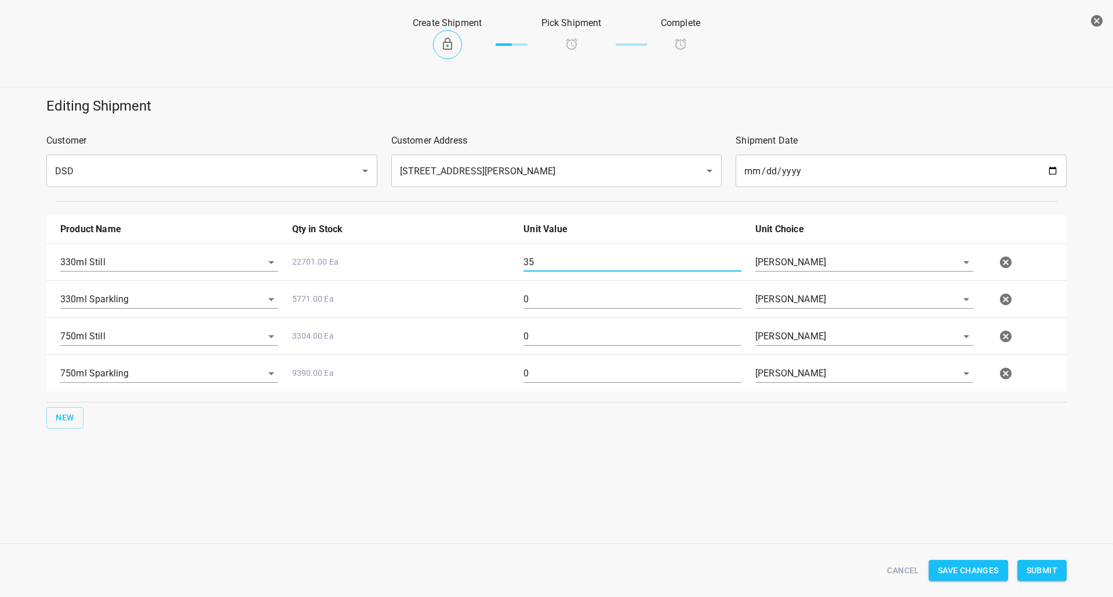
click at [539, 305] on input "0" at bounding box center [632, 299] width 218 height 19
type input "35"
click at [546, 339] on input "0" at bounding box center [632, 336] width 218 height 19
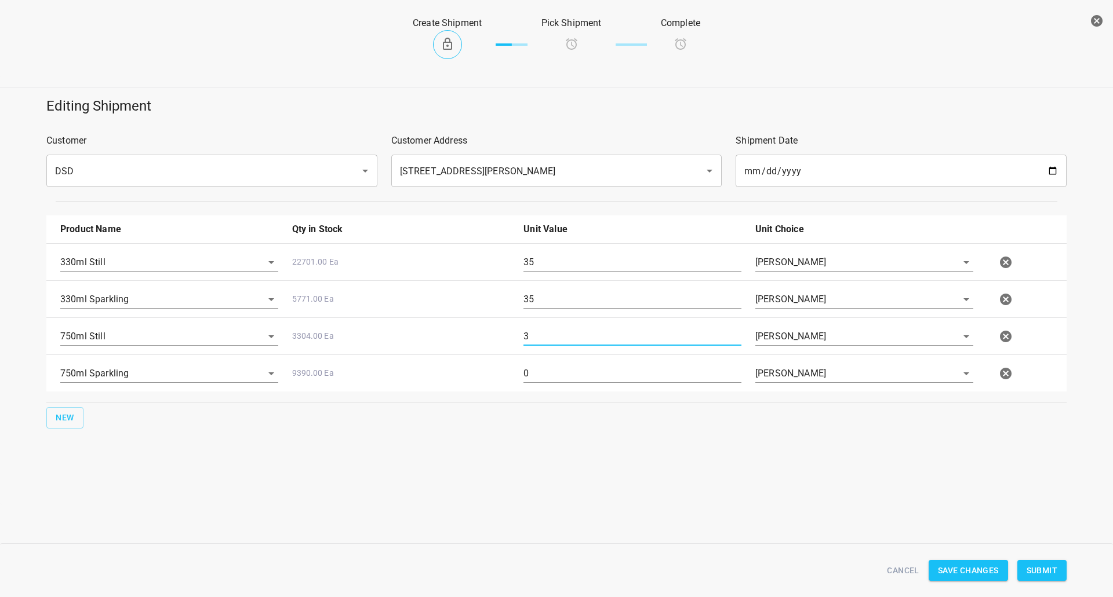
type input "3"
click at [550, 358] on div "0" at bounding box center [632, 379] width 232 height 42
click at [551, 374] on input "0" at bounding box center [632, 373] width 218 height 19
click at [551, 375] on input "0" at bounding box center [632, 373] width 218 height 19
type input "3"
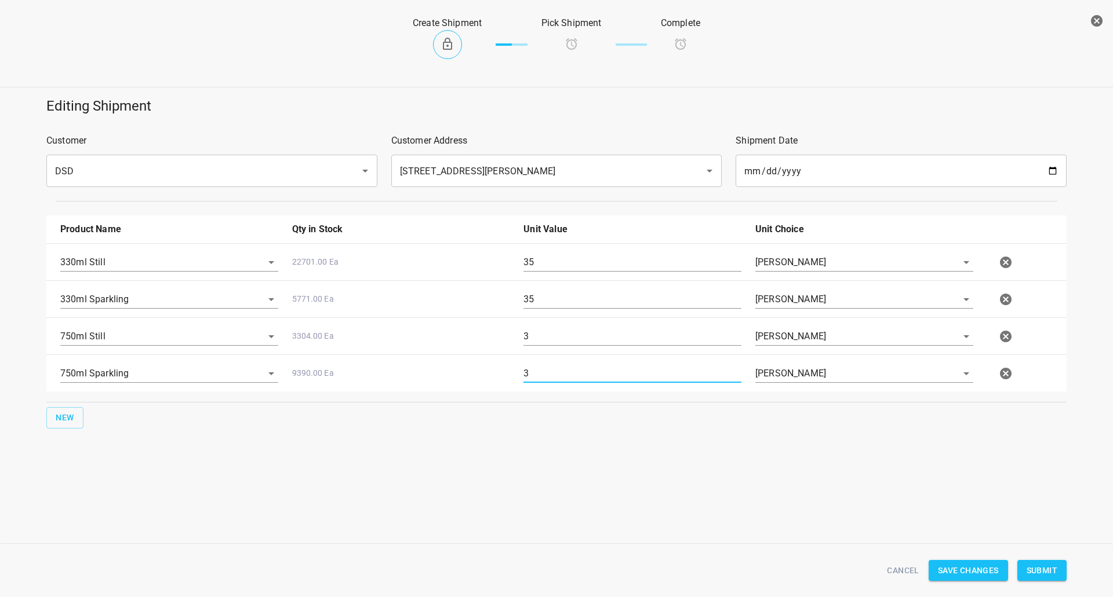
click at [588, 262] on input "35" at bounding box center [632, 262] width 218 height 19
type input "60"
click at [561, 293] on input "35" at bounding box center [632, 299] width 218 height 19
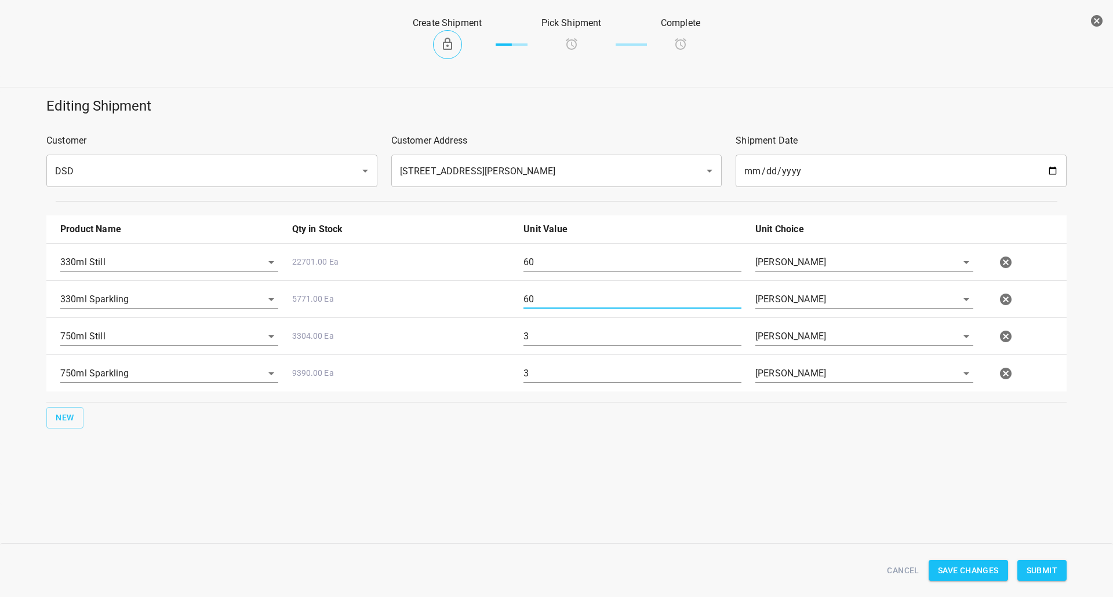
type input "60"
click at [559, 327] on input "3" at bounding box center [632, 336] width 218 height 19
type input "38"
click at [559, 370] on input "3" at bounding box center [632, 373] width 218 height 19
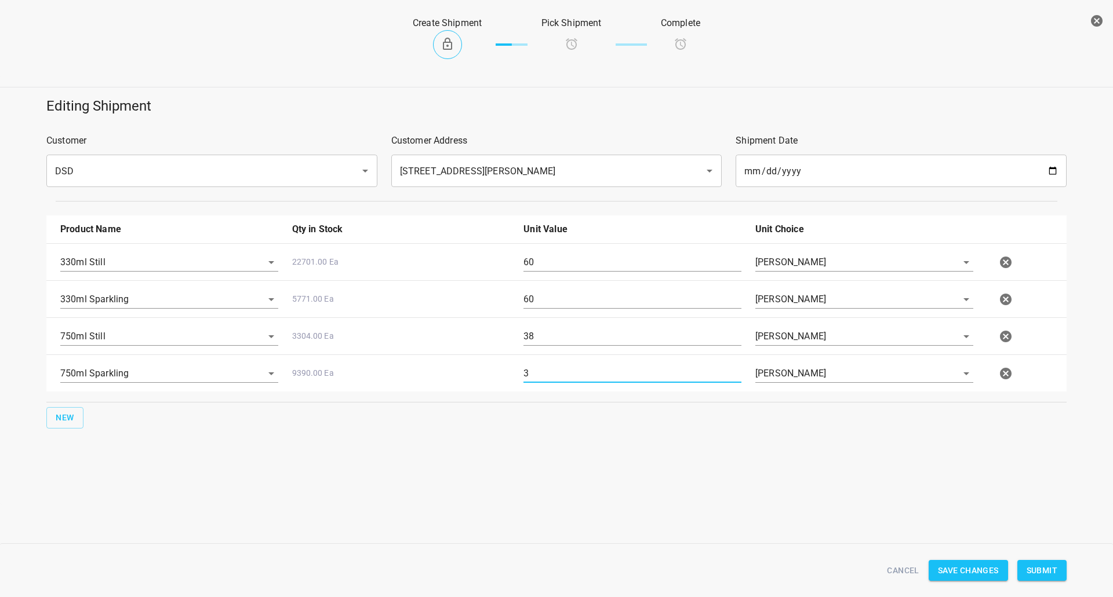
drag, startPoint x: 559, startPoint y: 370, endPoint x: 552, endPoint y: 376, distance: 9.4
click at [559, 370] on input "3" at bounding box center [632, 373] width 218 height 19
type input "8"
click at [592, 271] on input "60" at bounding box center [632, 262] width 218 height 19
click at [589, 272] on input "60" at bounding box center [632, 262] width 218 height 19
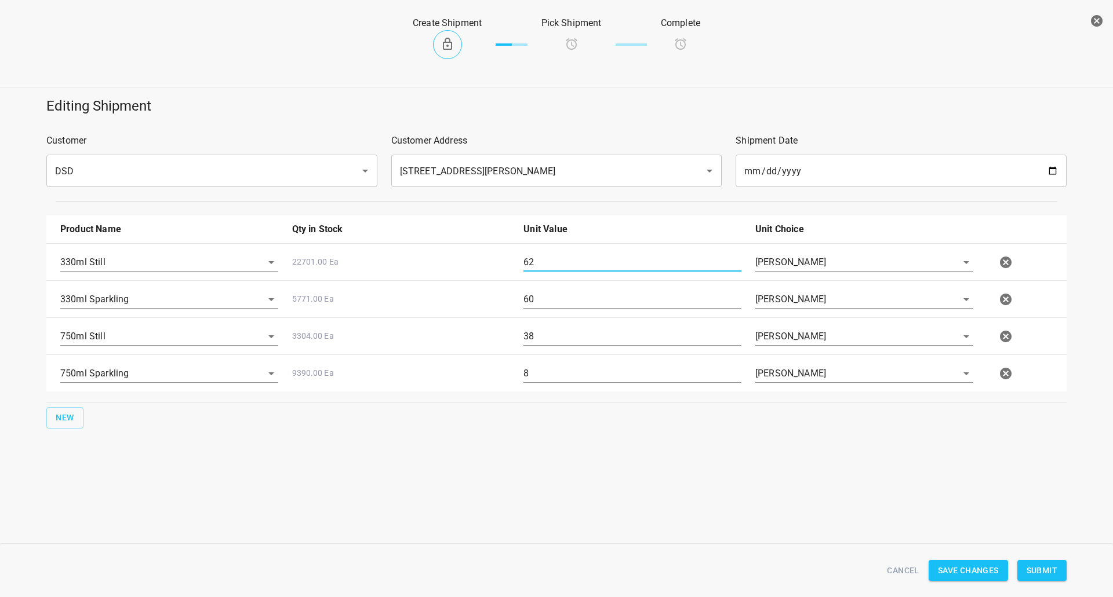
type input "62"
click at [533, 346] on input "38" at bounding box center [632, 336] width 218 height 19
click at [531, 346] on input "38" at bounding box center [632, 336] width 218 height 19
type input "40"
drag, startPoint x: 544, startPoint y: 266, endPoint x: 433, endPoint y: 263, distance: 110.7
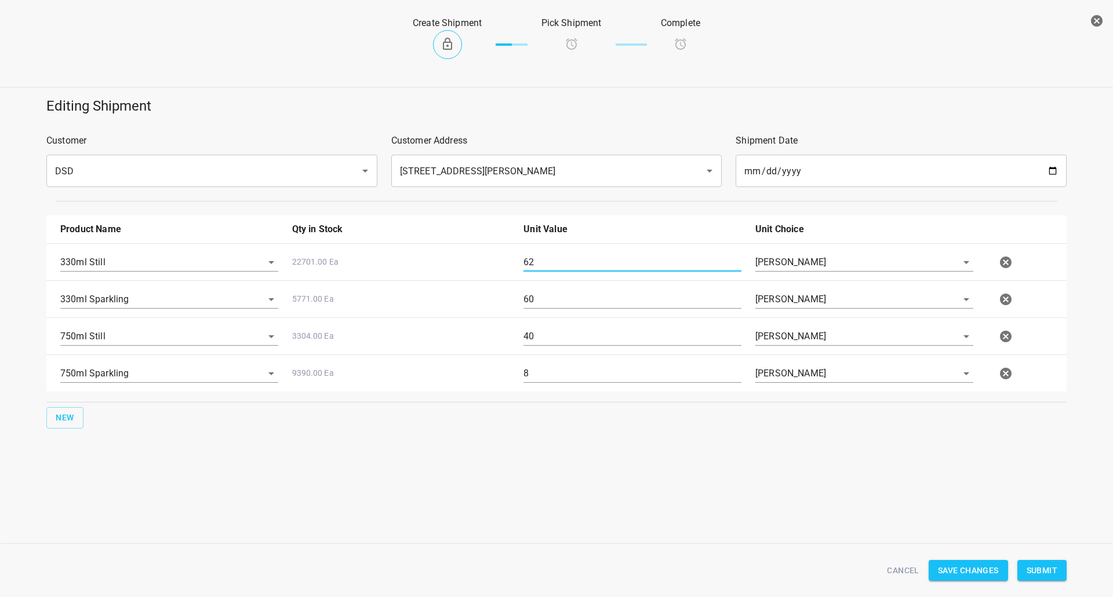
click at [433, 263] on div "330ml Still 22701.00 Ea 62 Eaches" at bounding box center [558, 262] width 1011 height 51
type input "98"
drag, startPoint x: 556, startPoint y: 307, endPoint x: 298, endPoint y: 324, distance: 258.4
click at [326, 328] on div "330ml Still 22701.00 Ea 98 Eaches 330ml Sparkling 5771.00 Ea 60 Eaches 750ml St…" at bounding box center [556, 317] width 1020 height 148
type input "96"
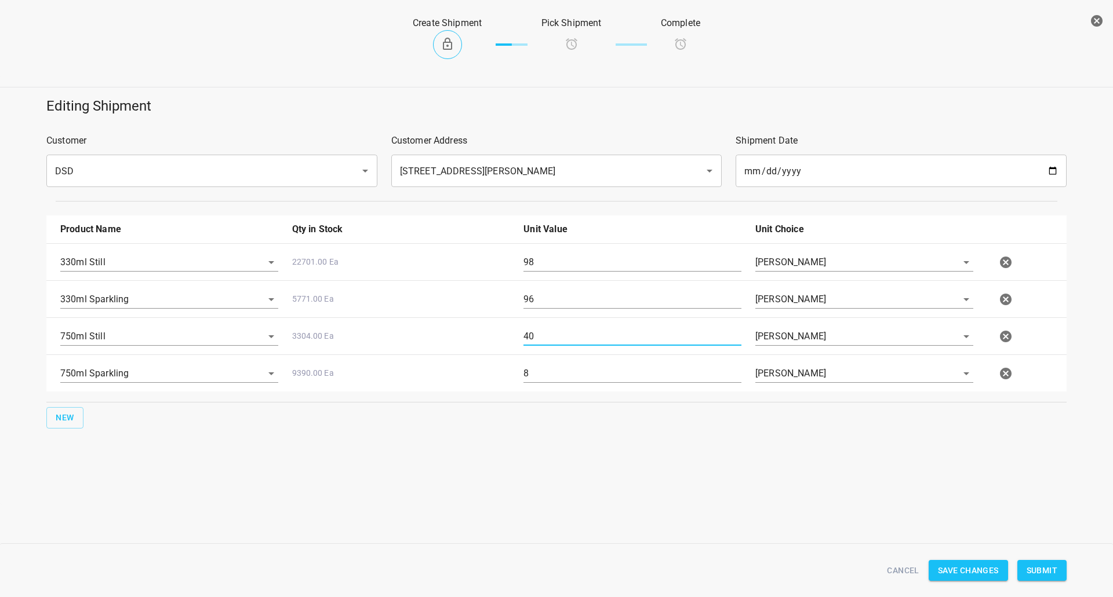
drag, startPoint x: 565, startPoint y: 341, endPoint x: 0, endPoint y: 359, distance: 565.3
click at [91, 356] on div "330ml Still 22701.00 Ea 98 Eaches 330ml Sparkling 5771.00 Ea 96 Eaches 750ml St…" at bounding box center [556, 317] width 1020 height 148
type input "56"
drag, startPoint x: 608, startPoint y: 373, endPoint x: 356, endPoint y: 411, distance: 254.9
click at [414, 395] on div "750ml Sparkling 9390.00 Ea 8 Eaches" at bounding box center [558, 373] width 1011 height 51
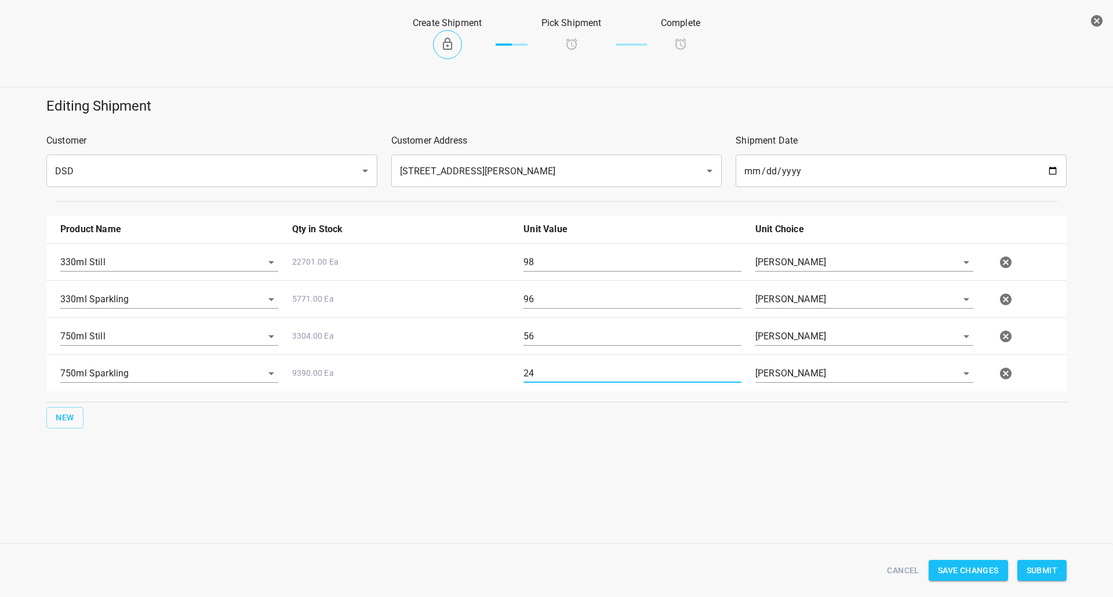
type input "24"
click at [1038, 562] on button "Submit" at bounding box center [1041, 570] width 49 height 21
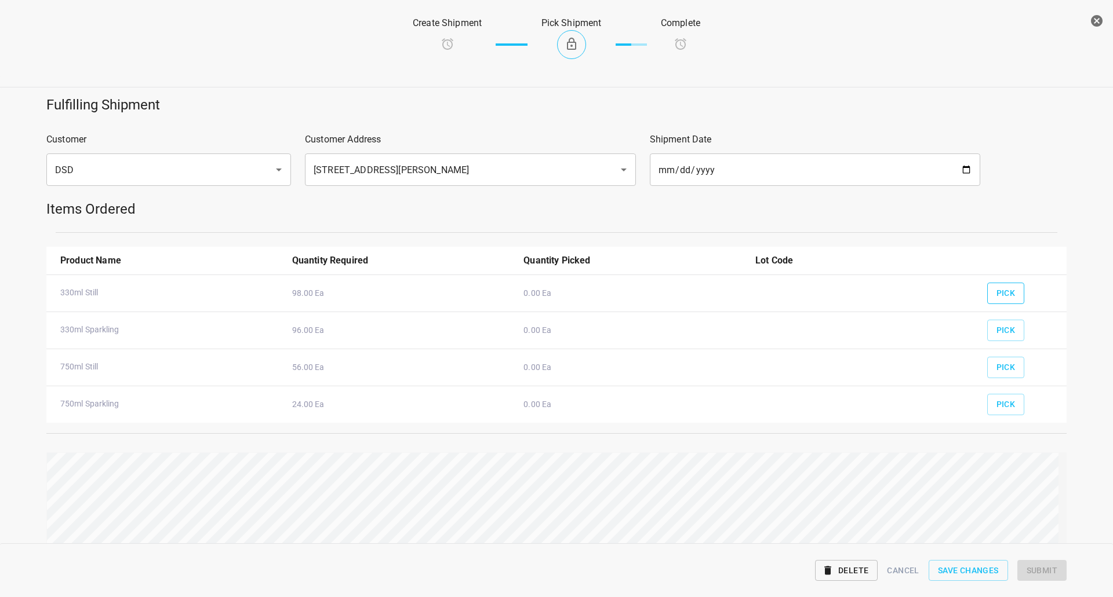
click at [1009, 293] on button "Pick" at bounding box center [1006, 293] width 38 height 21
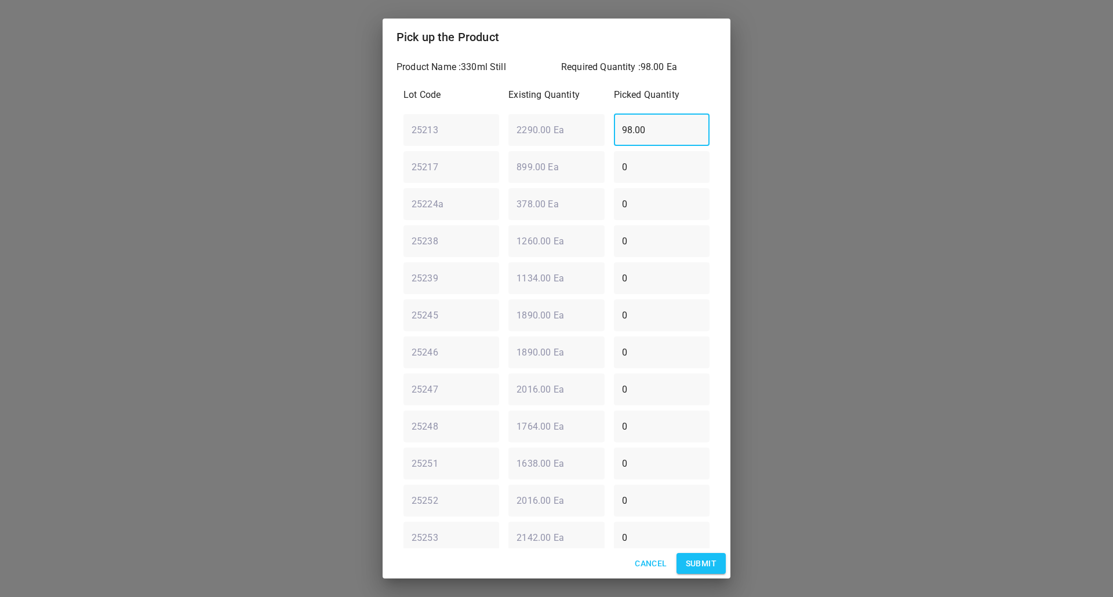
drag, startPoint x: 670, startPoint y: 134, endPoint x: 277, endPoint y: 136, distance: 393.5
click at [282, 137] on div "Pick up the Product Product Name : 330ml Still Required Quantity : 98.00 Ea Lot…" at bounding box center [556, 298] width 1113 height 597
type input "0"
type input "83"
click at [325, 151] on div "Pick up the Product Product Name : 330ml Still Required Quantity : 98.00 Ea Lot…" at bounding box center [556, 298] width 1113 height 597
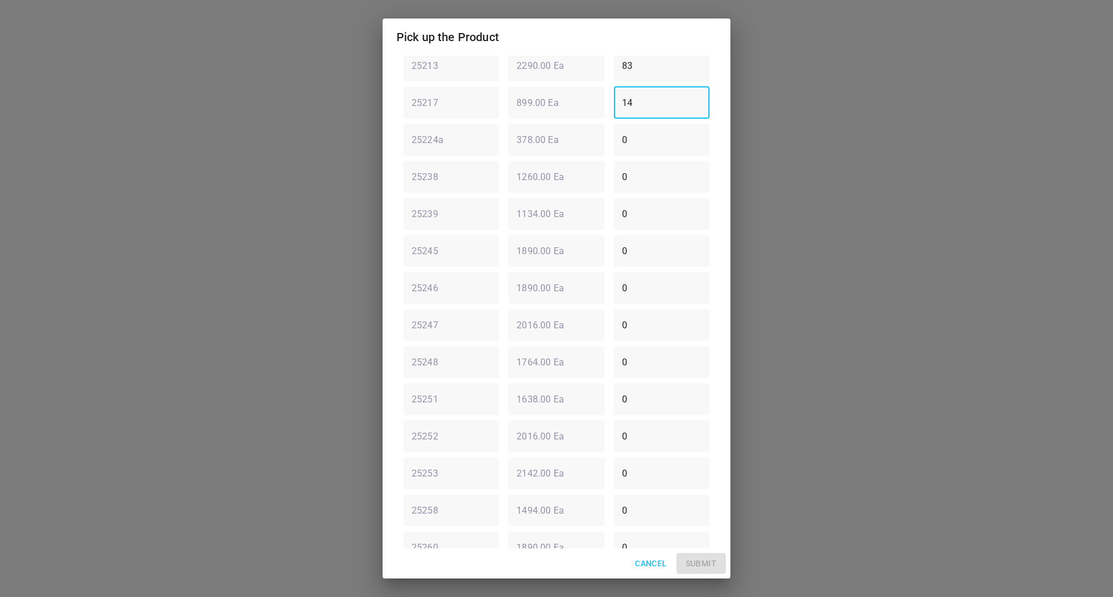
scroll to position [121, 0]
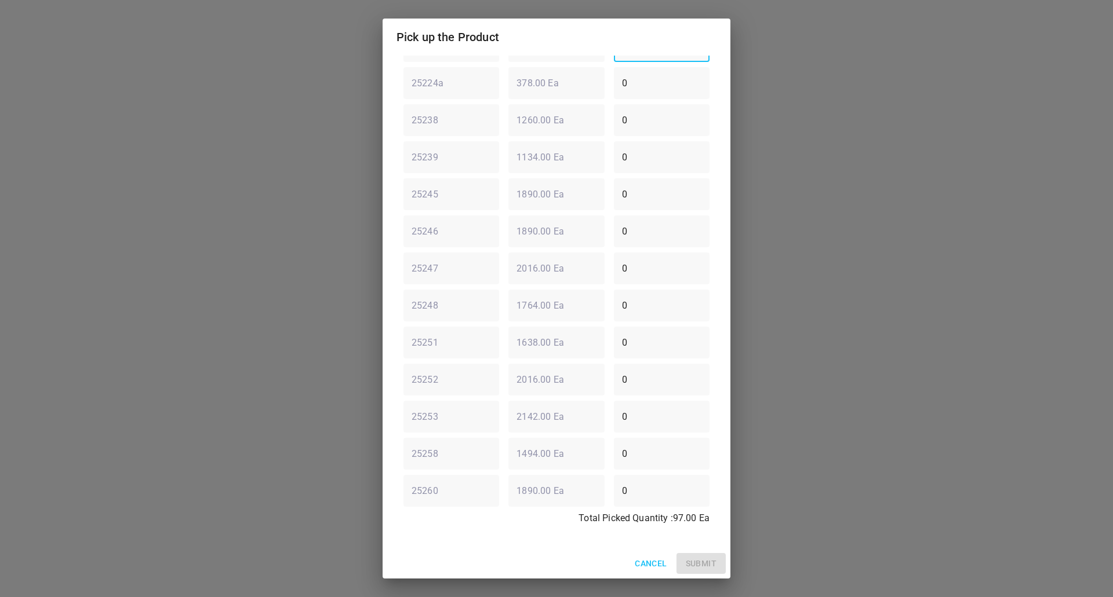
type input "14"
click at [616, 526] on div "Total Picked Quantity : 97.00 Ea" at bounding box center [556, 522] width 315 height 30
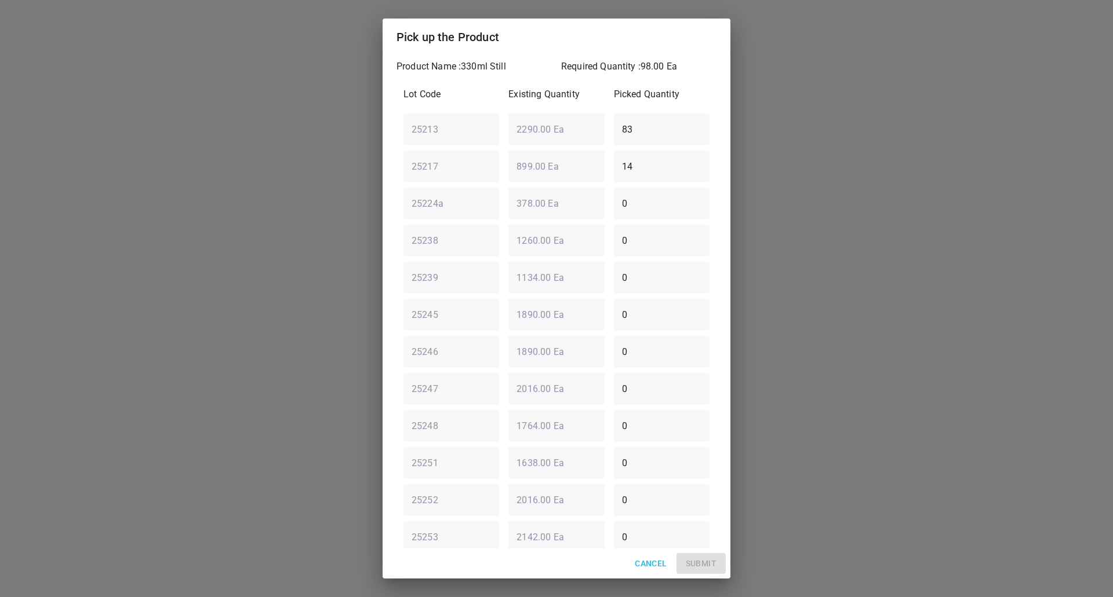
scroll to position [0, 0]
drag, startPoint x: 671, startPoint y: 126, endPoint x: 606, endPoint y: 140, distance: 66.4
click at [614, 139] on input "83" at bounding box center [662, 130] width 96 height 32
click at [451, 560] on div "Cancel Submit" at bounding box center [556, 564] width 348 height 31
click at [555, 123] on div "25213 ​ 2290.00 Ea ​ 82 ​" at bounding box center [556, 130] width 315 height 42
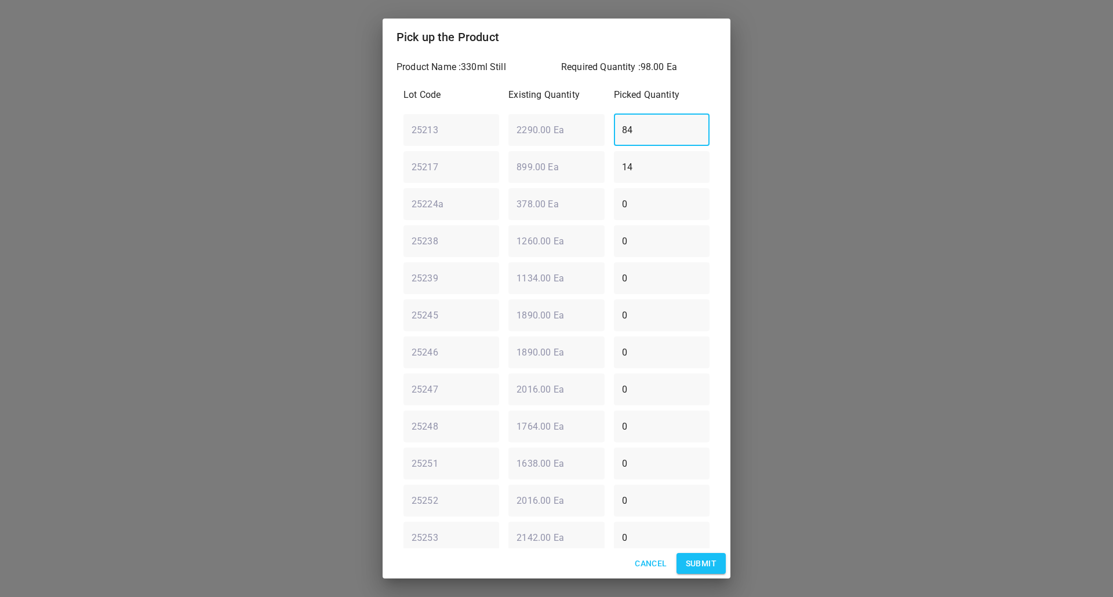
type input "84"
drag, startPoint x: 703, startPoint y: 558, endPoint x: 910, endPoint y: 445, distance: 235.2
click at [703, 557] on span "Submit" at bounding box center [701, 564] width 31 height 14
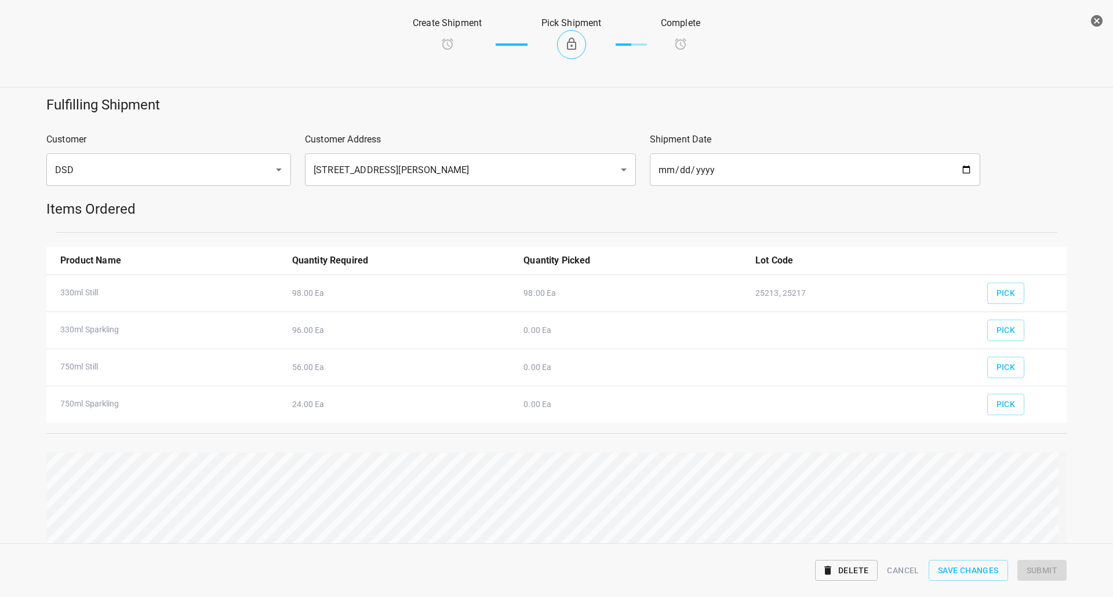
click at [1016, 332] on div "Pick" at bounding box center [1022, 326] width 84 height 43
click at [987, 327] on button "Pick" at bounding box center [1006, 330] width 38 height 21
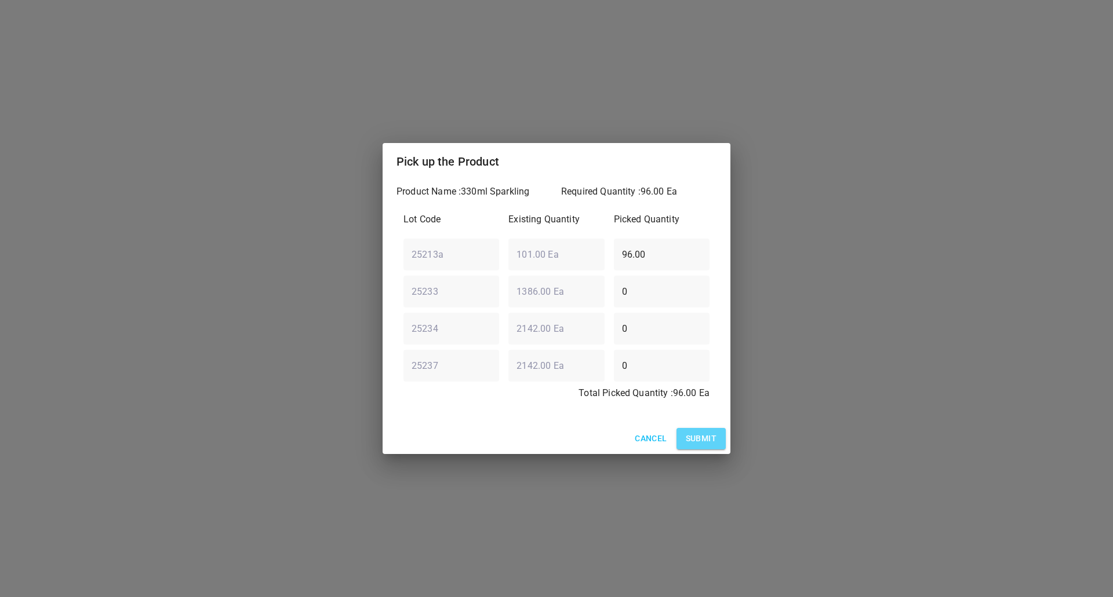
click at [690, 444] on span "Submit" at bounding box center [701, 439] width 31 height 14
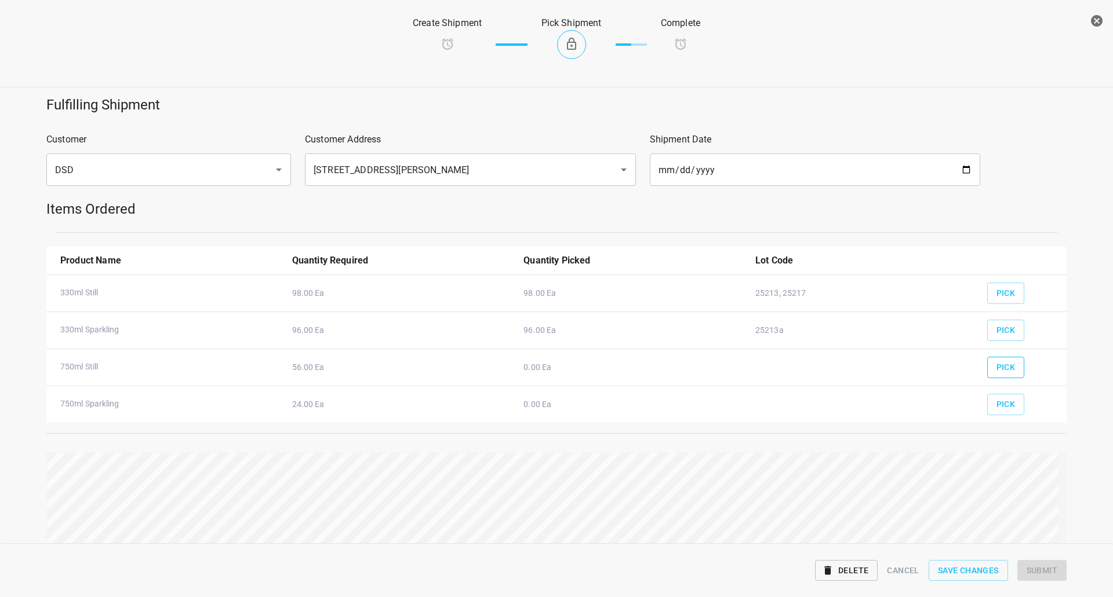
click at [999, 366] on span "Pick" at bounding box center [1005, 367] width 19 height 14
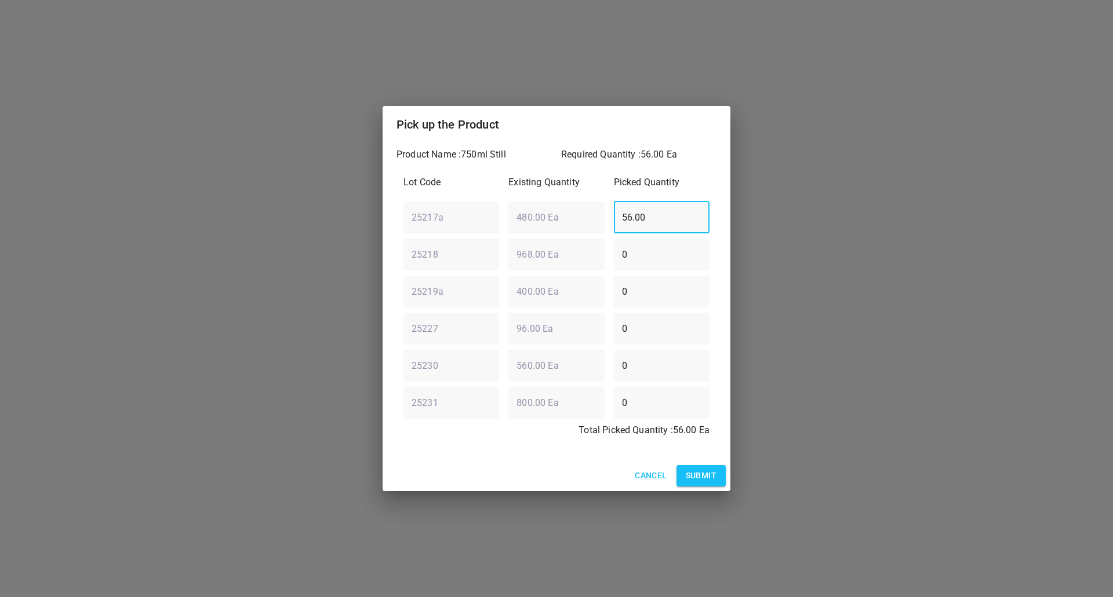
click at [532, 202] on div "25217a ​ 480.00 Ea ​ 56.00 ​" at bounding box center [556, 217] width 315 height 42
type input "0"
drag, startPoint x: 679, startPoint y: 260, endPoint x: 250, endPoint y: 257, distance: 428.8
click at [379, 257] on div "Pick up the Product Product Name : 750ml Still Required Quantity : 56.00 Ea Lot…" at bounding box center [556, 298] width 1113 height 597
drag, startPoint x: 644, startPoint y: 288, endPoint x: 470, endPoint y: 272, distance: 174.5
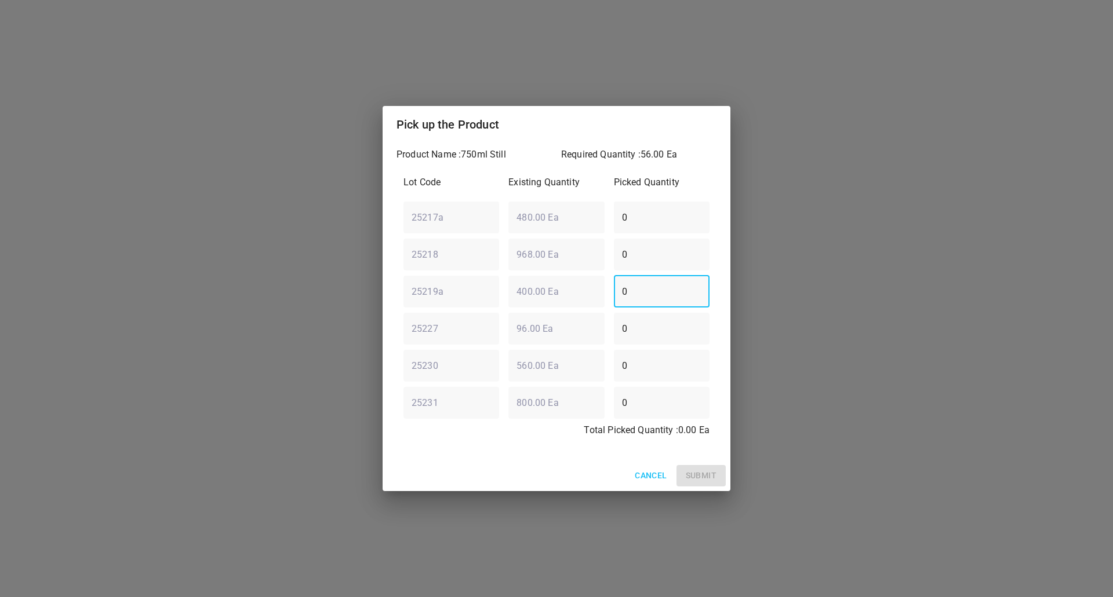
click at [472, 272] on div "25219a ​ 400.00 Ea ​ 0 ​" at bounding box center [556, 292] width 315 height 42
type input "30"
click at [471, 246] on div "25218 ​ 968.00 Ea ​ 0 ​" at bounding box center [556, 255] width 315 height 42
type input "8"
click at [419, 266] on div "Lot Code Existing Quantity Picked Quantity 25217a ​ 480.00 Ea ​ 0 ​ 25218 ​ 968…" at bounding box center [556, 310] width 320 height 283
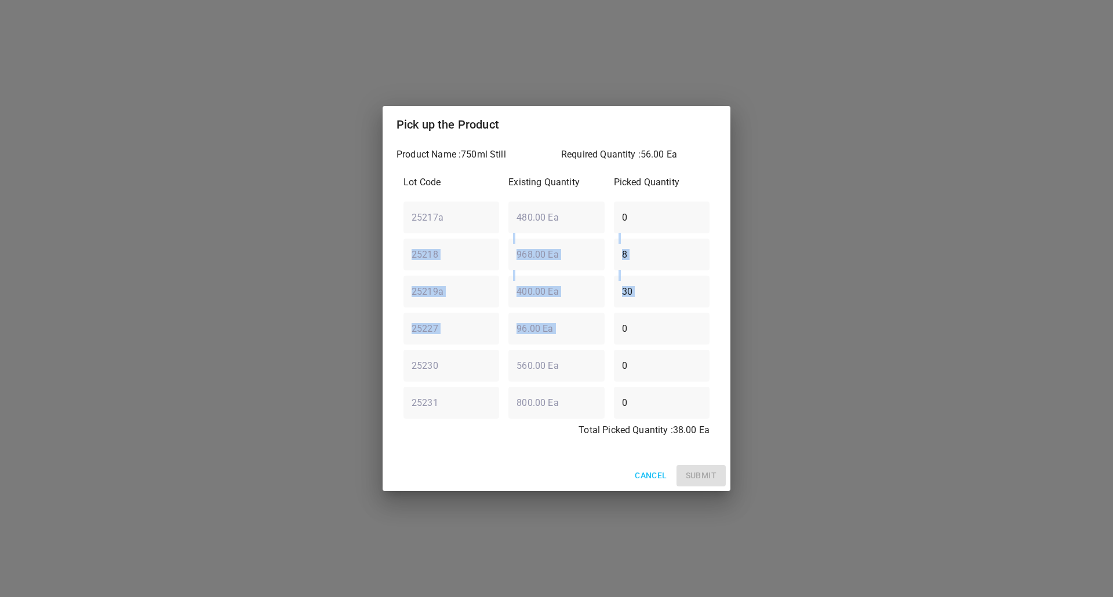
click at [640, 303] on input "30" at bounding box center [662, 291] width 96 height 32
click at [640, 300] on input "30" at bounding box center [662, 291] width 96 height 32
click at [639, 294] on input "30" at bounding box center [662, 291] width 96 height 32
drag, startPoint x: 651, startPoint y: 287, endPoint x: 501, endPoint y: 294, distance: 149.7
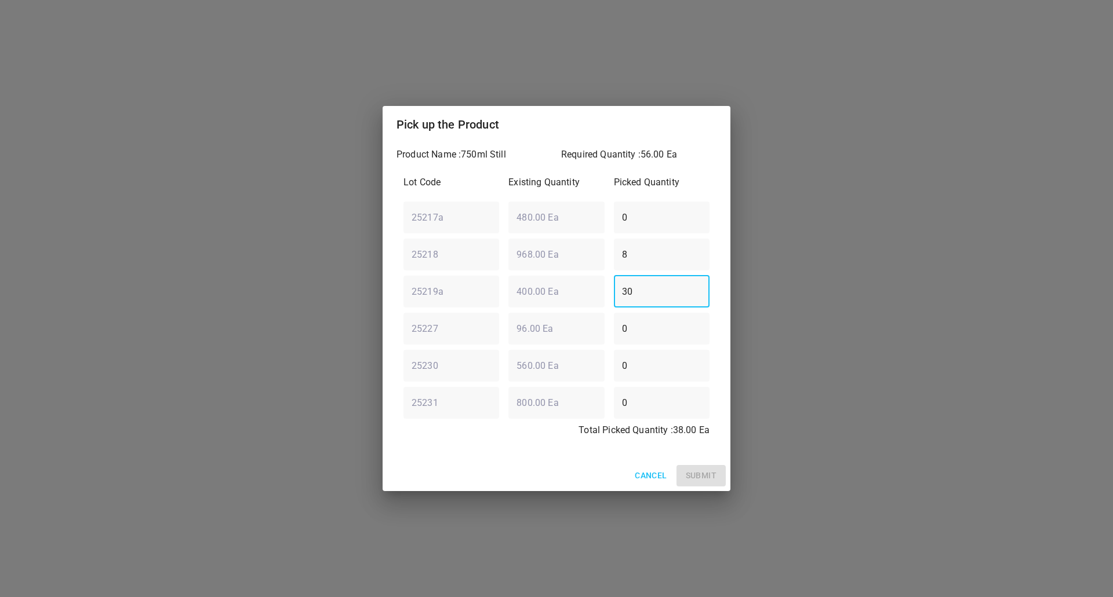
click at [501, 294] on div "25219a ​ 400.00 Ea ​ 30 ​" at bounding box center [556, 292] width 315 height 42
type input "32"
click at [437, 330] on div "25227 ​ 96.00 Ea ​ 0 ​" at bounding box center [556, 329] width 315 height 42
type input "16"
click at [509, 446] on div "Total Picked Quantity : 56.00 Ea" at bounding box center [556, 434] width 315 height 30
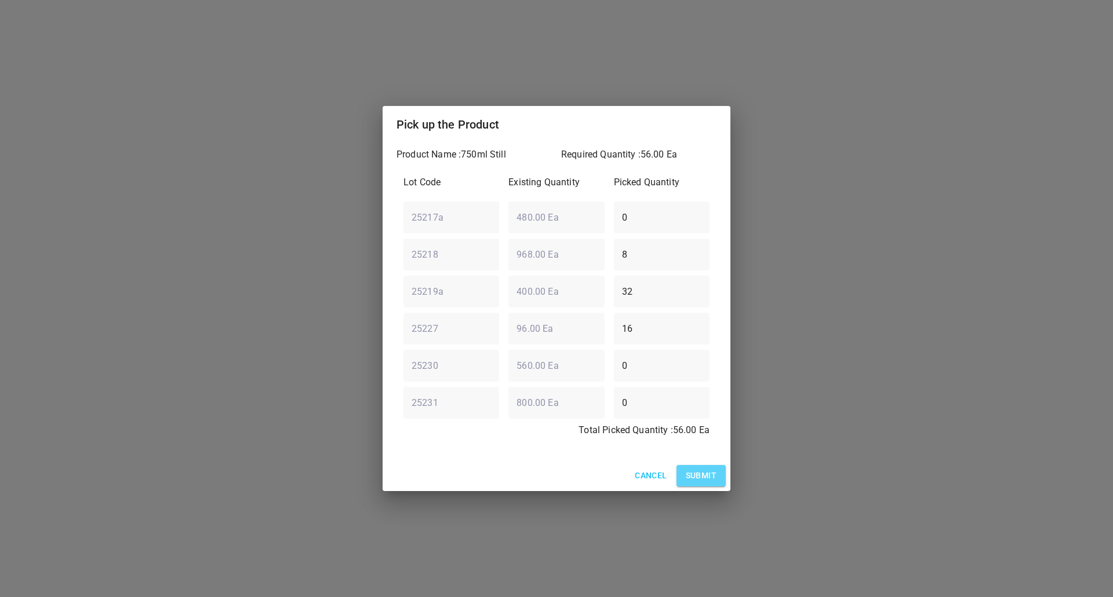
click at [695, 470] on span "Submit" at bounding box center [701, 476] width 31 height 14
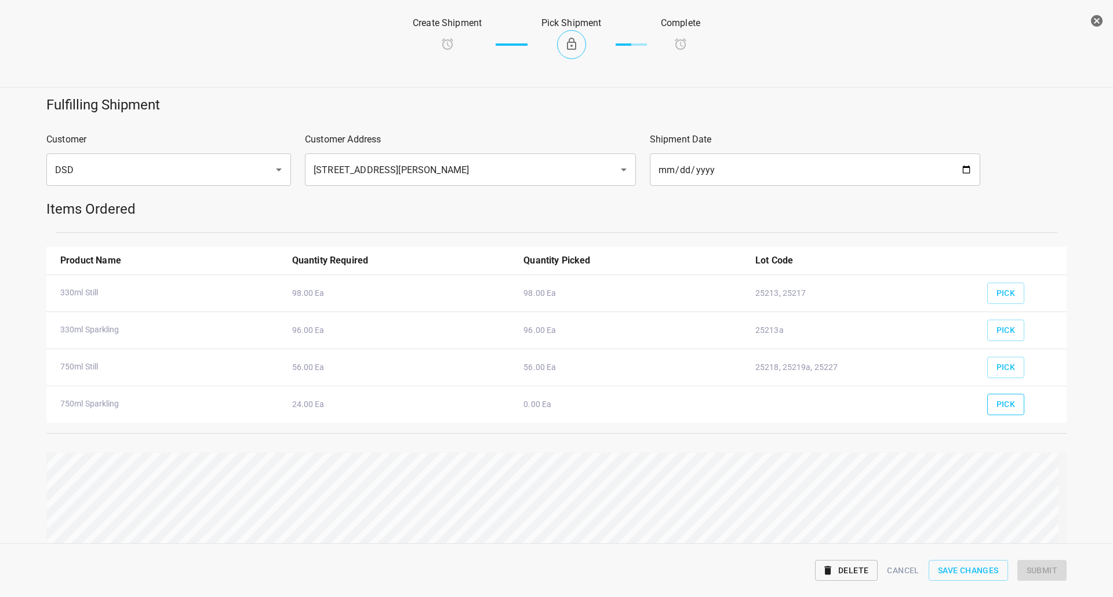
click at [1013, 404] on button "Pick" at bounding box center [1006, 404] width 38 height 21
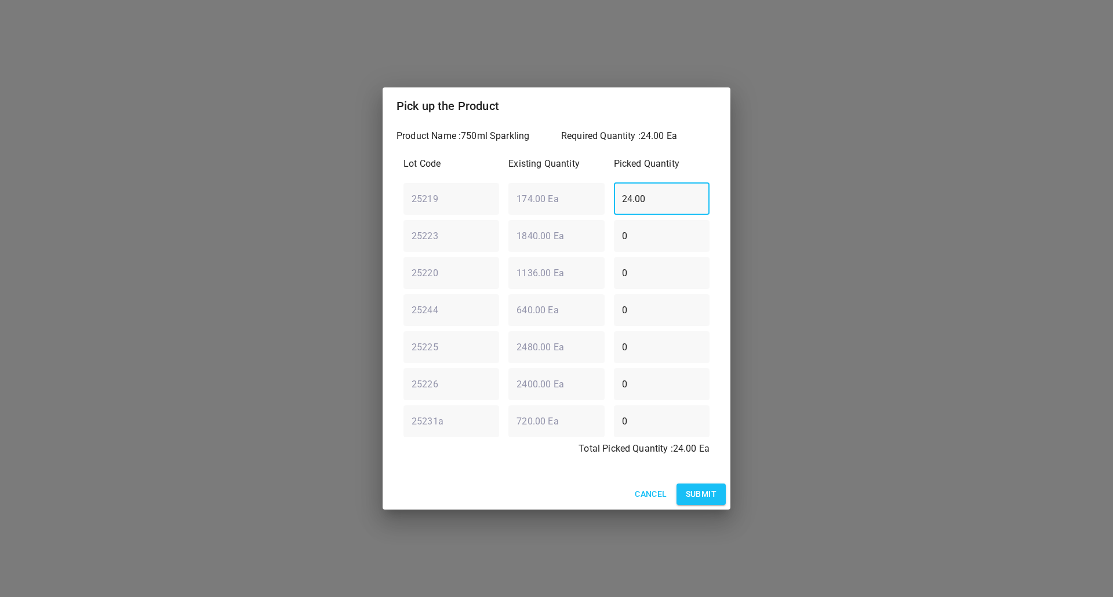
drag, startPoint x: 674, startPoint y: 194, endPoint x: 381, endPoint y: 170, distance: 293.5
click at [385, 171] on div "Product Name : 750ml Sparkling Required Quantity : 24.00 Ea Lot Code Existing Q…" at bounding box center [556, 302] width 348 height 355
type input "0"
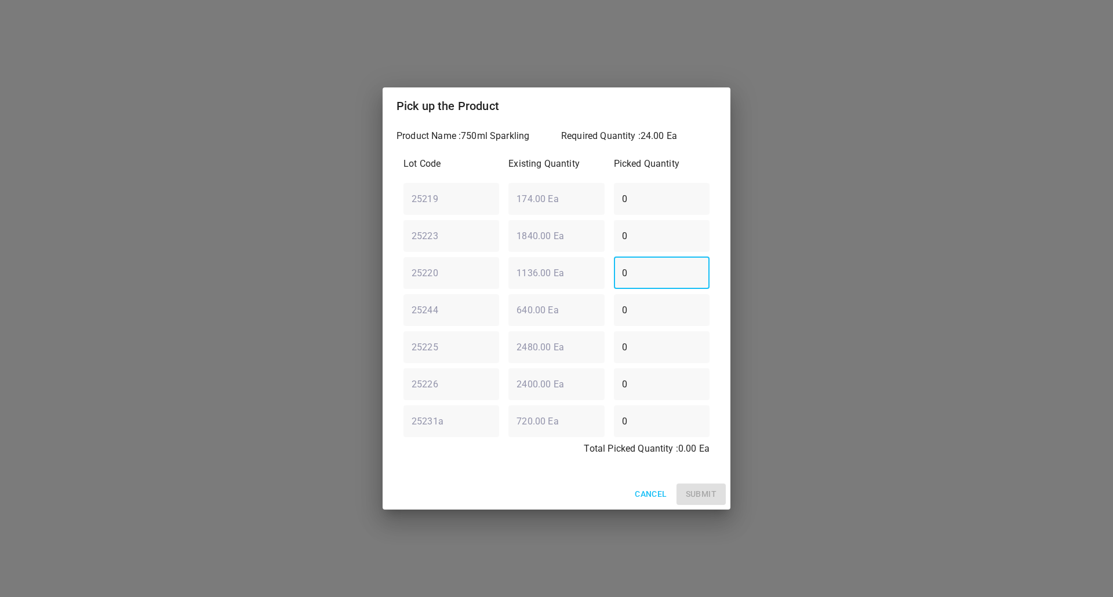
drag, startPoint x: 658, startPoint y: 268, endPoint x: 280, endPoint y: 224, distance: 380.4
click at [391, 269] on div "Product Name : 750ml Sparkling Required Quantity : 24.00 Ea Lot Code Existing Q…" at bounding box center [556, 302] width 348 height 355
type input "16"
drag, startPoint x: 646, startPoint y: 209, endPoint x: 313, endPoint y: 211, distance: 332.0
click at [313, 211] on div "Pick up the Product Product Name : 750ml Sparkling Required Quantity : 24.00 Ea…" at bounding box center [556, 298] width 1113 height 597
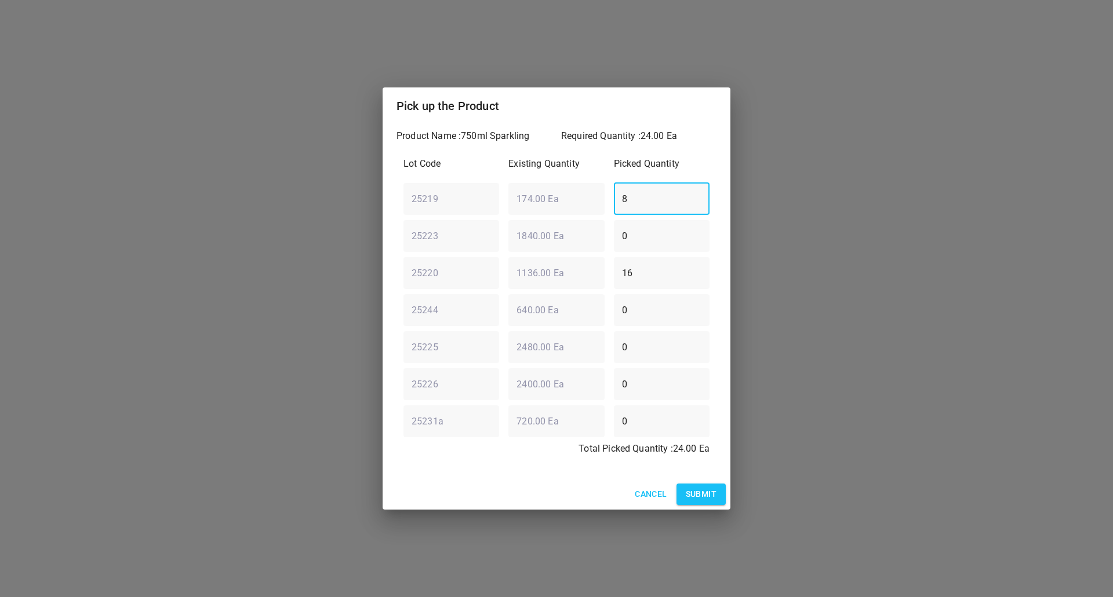
type input "8"
click at [702, 488] on span "Submit" at bounding box center [701, 494] width 31 height 14
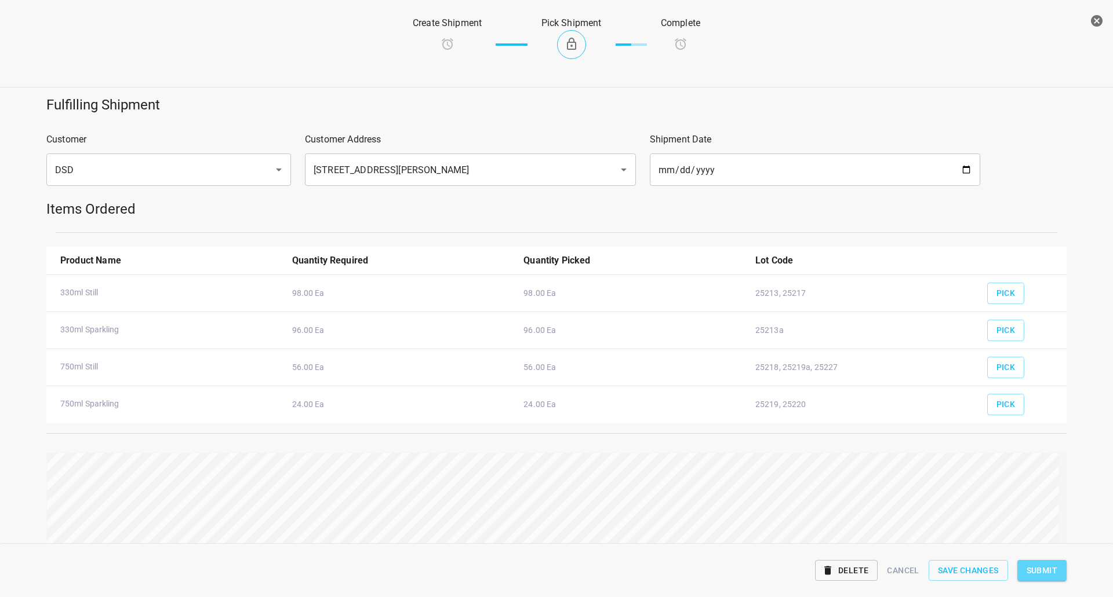
click at [1048, 568] on span "Submit" at bounding box center [1041, 571] width 31 height 14
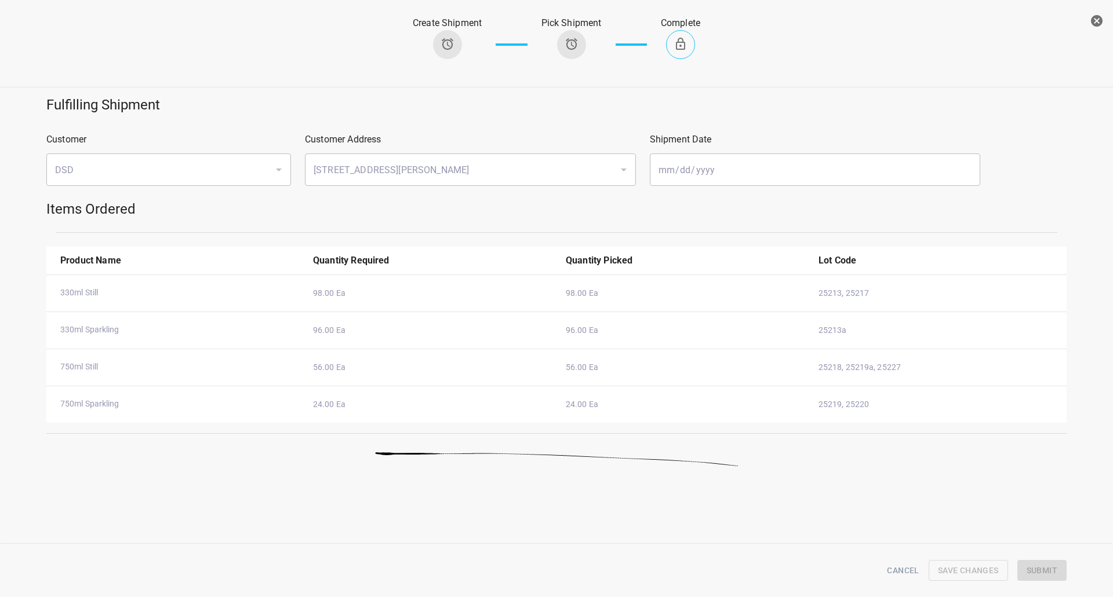
drag, startPoint x: 1098, startPoint y: 21, endPoint x: 1024, endPoint y: 76, distance: 92.3
click at [1099, 21] on icon "button" at bounding box center [1097, 21] width 12 height 12
